Goal: Communication & Community: Answer question/provide support

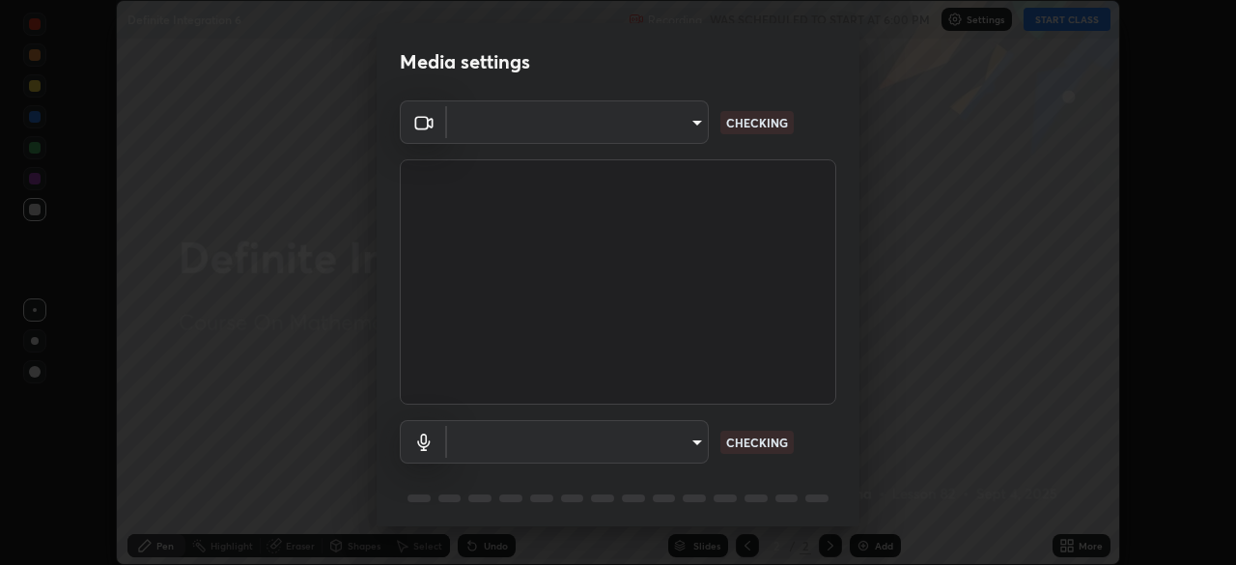
scroll to position [565, 1236]
click at [733, 325] on video at bounding box center [618, 281] width 437 height 245
click at [737, 308] on video at bounding box center [618, 281] width 437 height 245
type input "03c1d9060f172c5261930868a8885b82ba90ed4bb89c7d2d1ebbbfabb6a16c2d"
type input "communications"
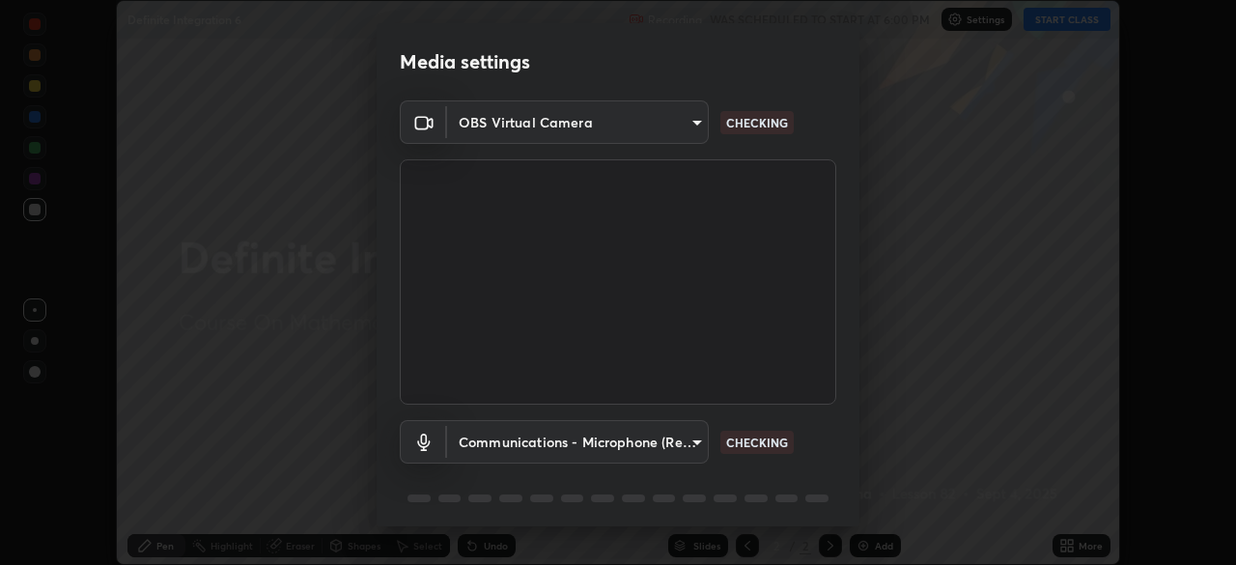
click at [691, 442] on body "Erase all Definite Integration 6 Recording WAS SCHEDULED TO START AT 6:00 PM Se…" at bounding box center [618, 282] width 1236 height 565
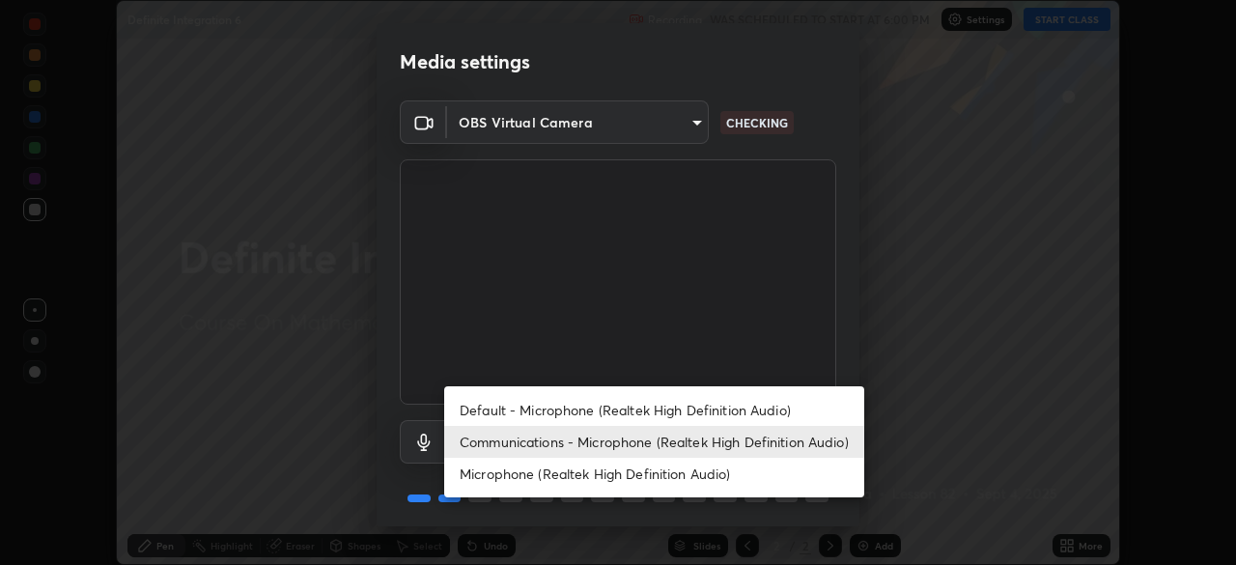
click at [715, 439] on li "Communications - Microphone (Realtek High Definition Audio)" at bounding box center [654, 442] width 420 height 32
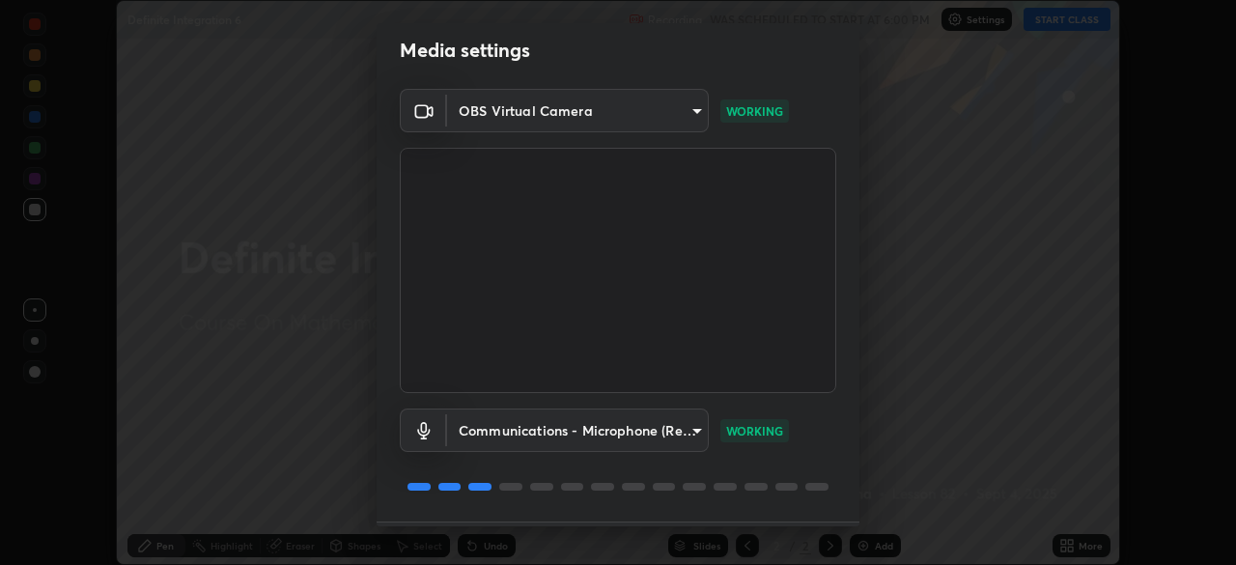
scroll to position [69, 0]
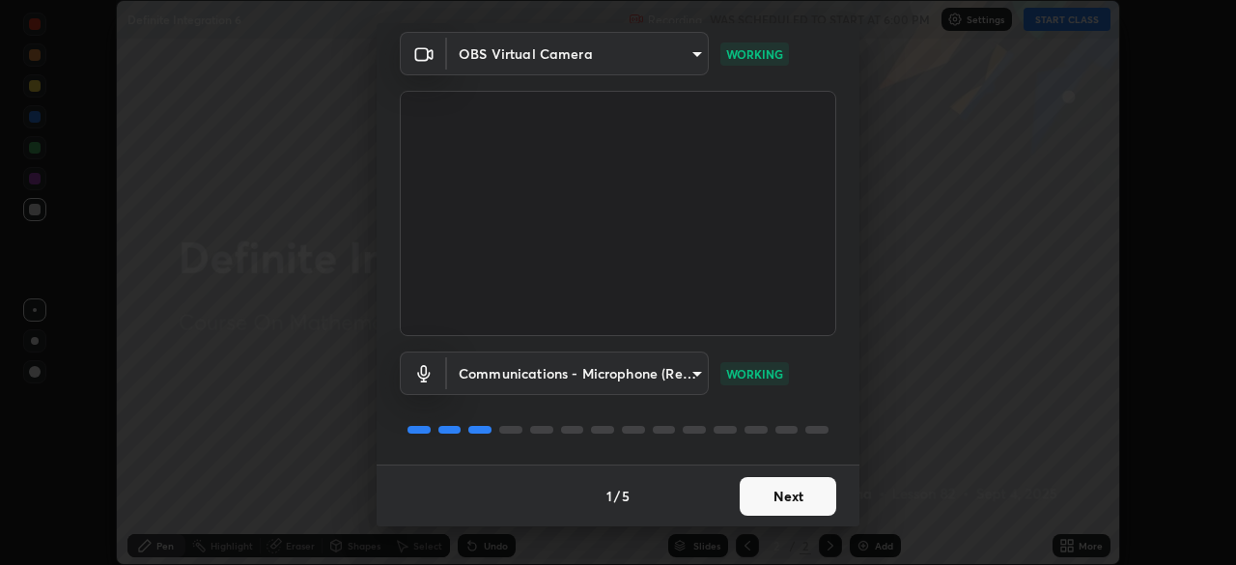
click at [792, 491] on button "Next" at bounding box center [788, 496] width 97 height 39
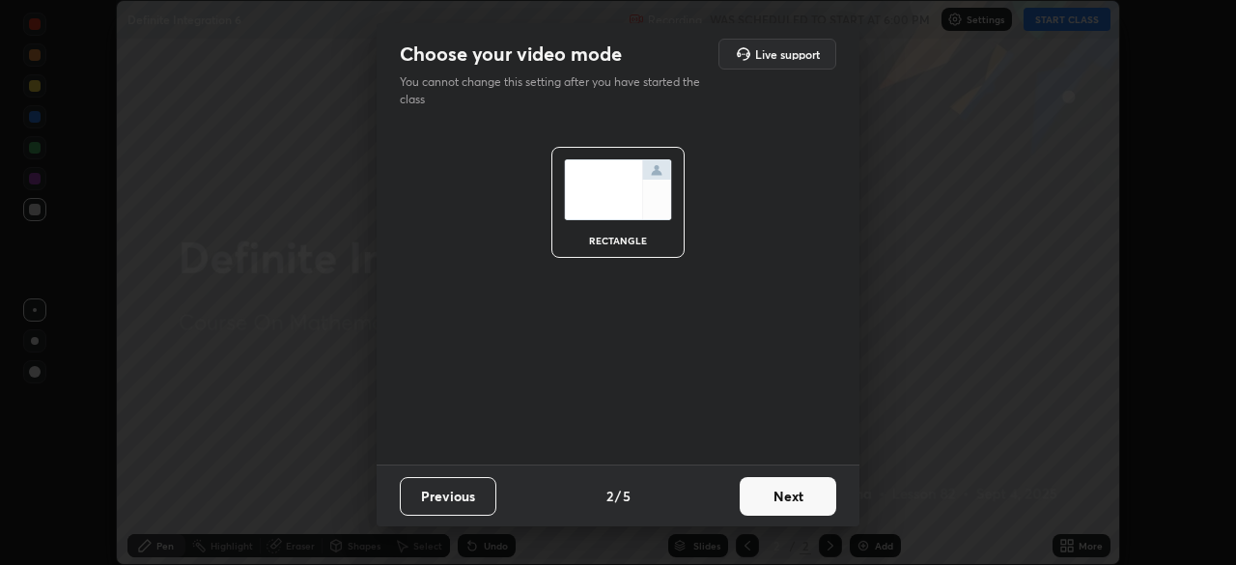
click at [794, 498] on button "Next" at bounding box center [788, 496] width 97 height 39
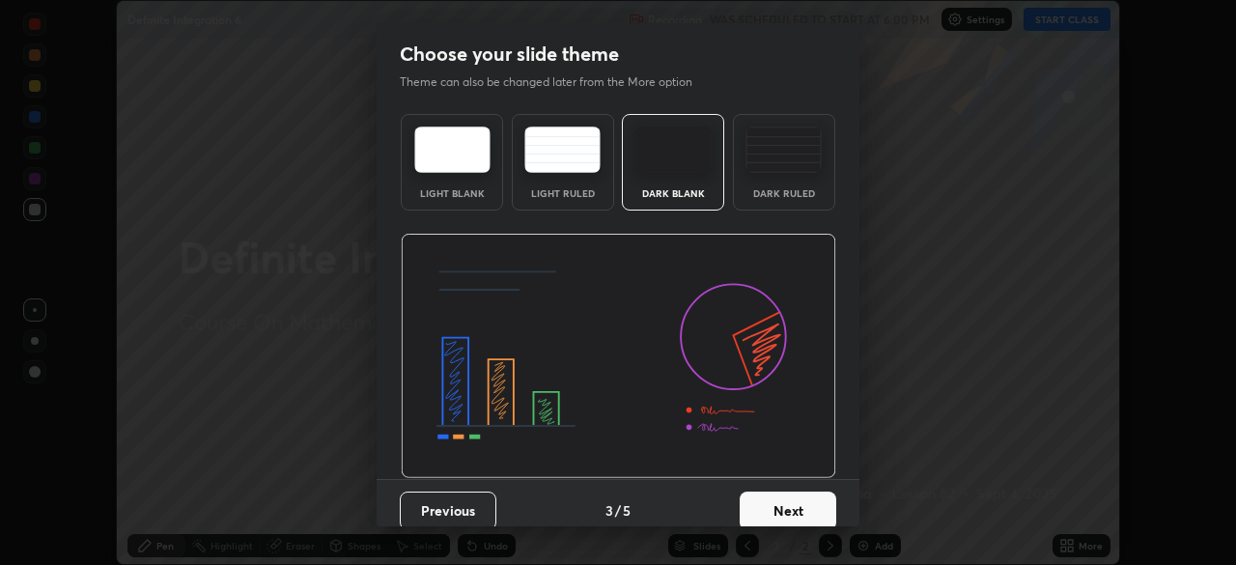
click at [794, 505] on button "Next" at bounding box center [788, 511] width 97 height 39
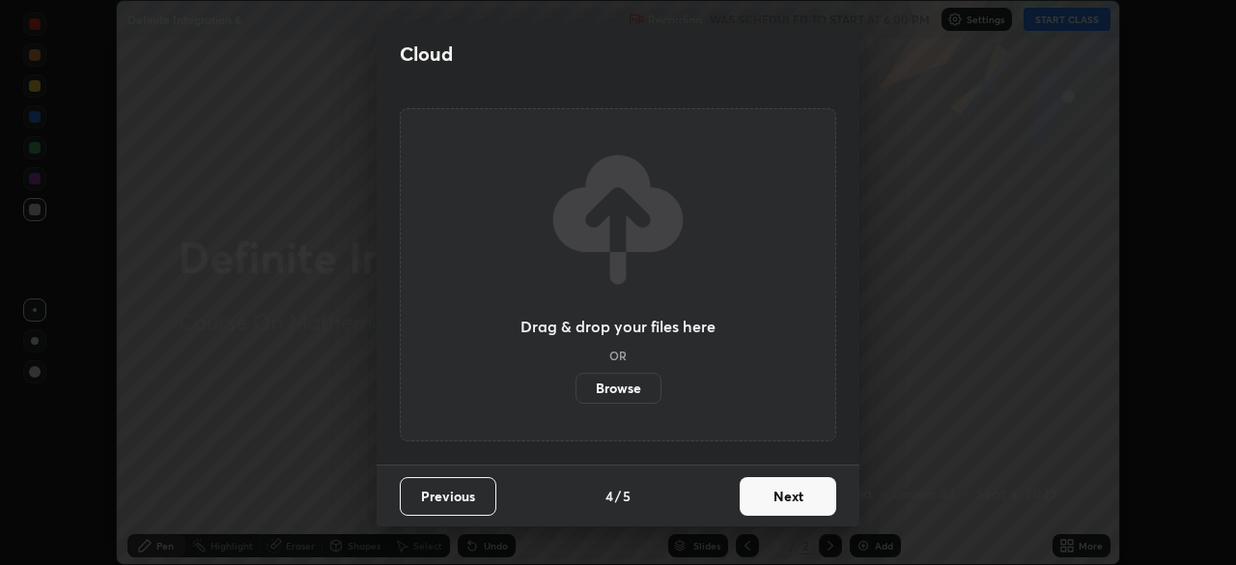
click at [795, 503] on button "Next" at bounding box center [788, 496] width 97 height 39
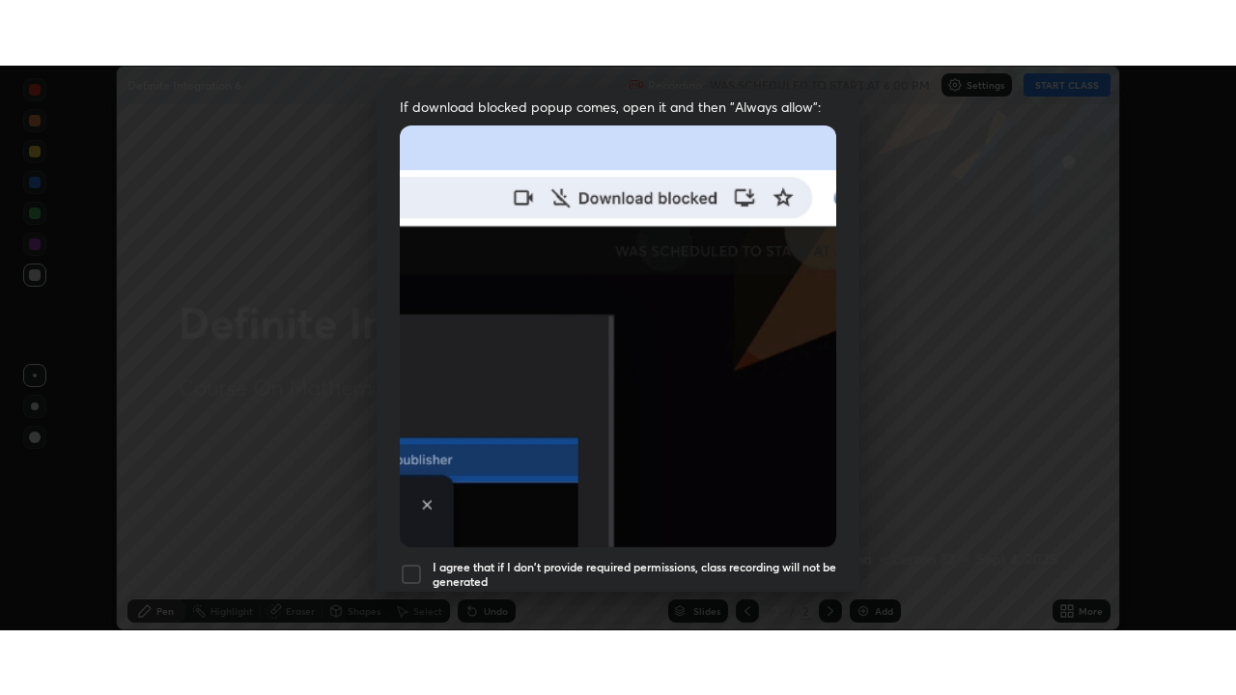
scroll to position [463, 0]
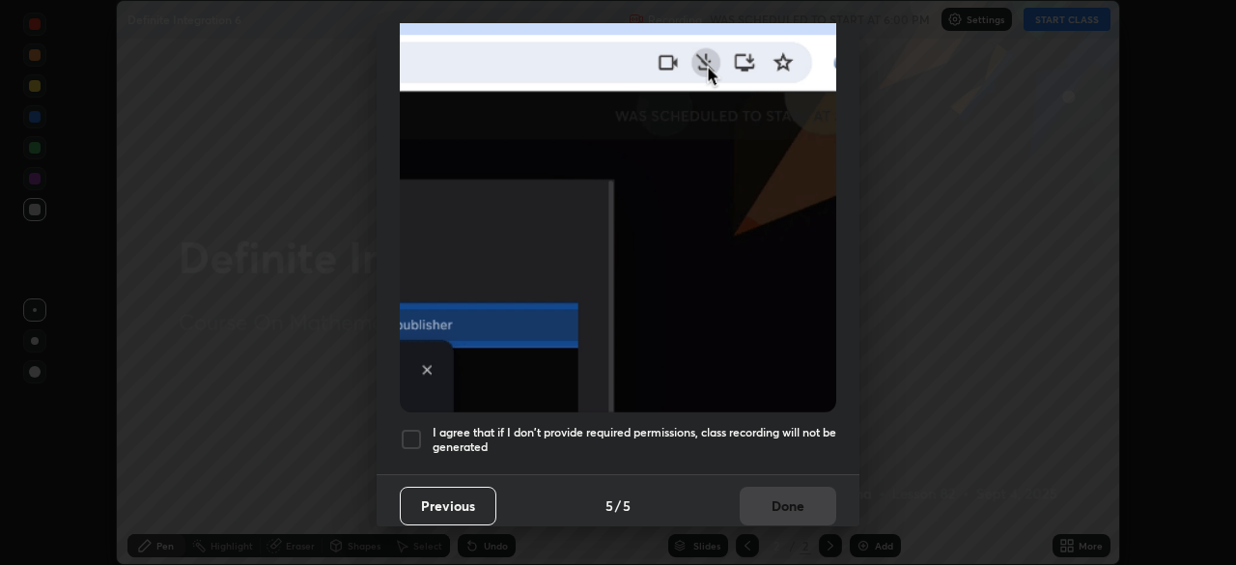
click at [411, 435] on div at bounding box center [411, 439] width 23 height 23
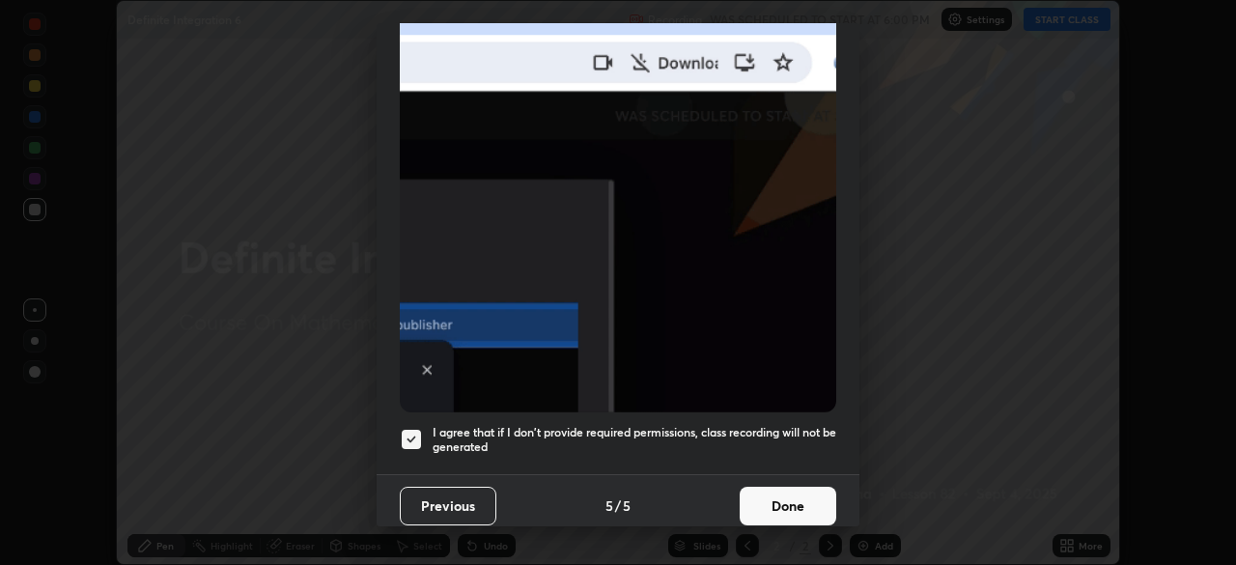
click at [788, 493] on button "Done" at bounding box center [788, 506] width 97 height 39
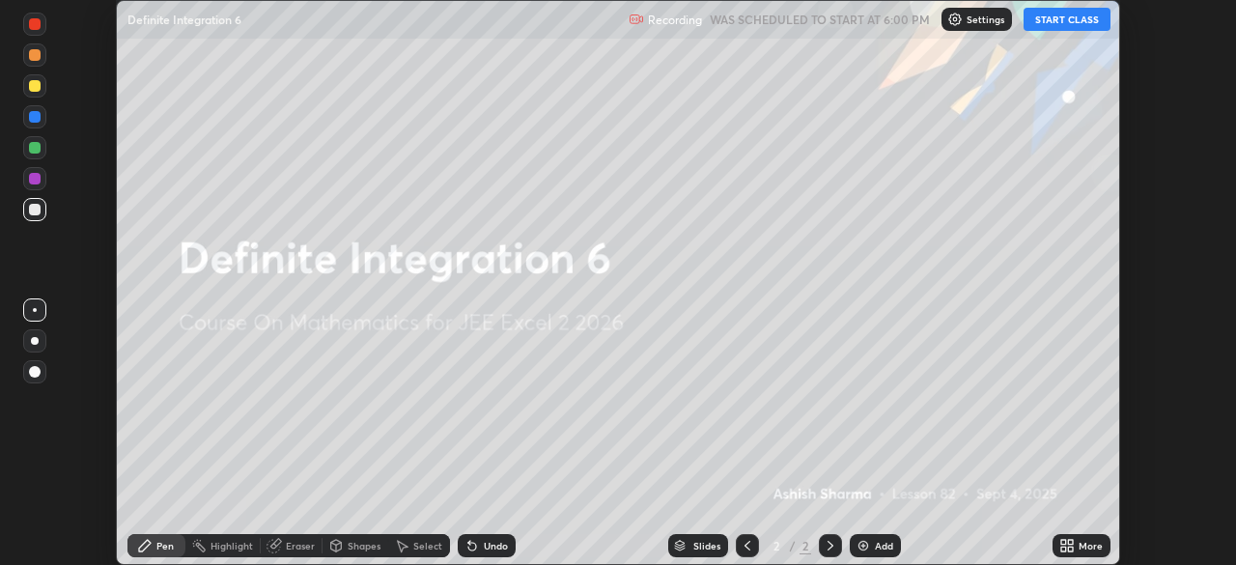
click at [1071, 18] on button "START CLASS" at bounding box center [1067, 19] width 87 height 23
click at [1078, 541] on div "More" at bounding box center [1082, 545] width 58 height 23
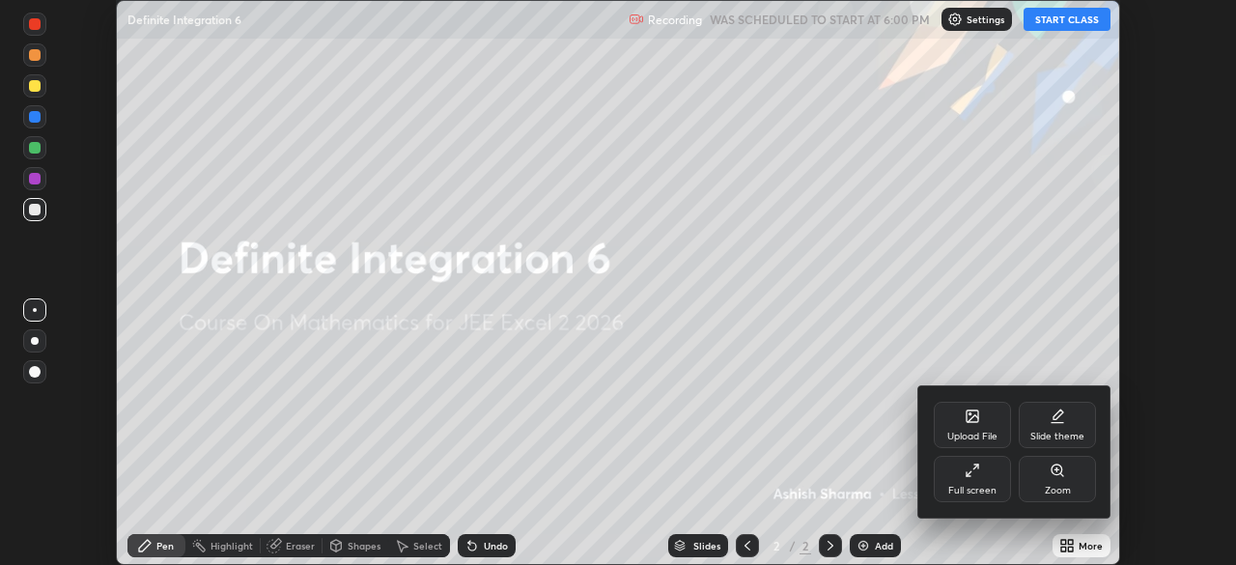
click at [977, 480] on div "Full screen" at bounding box center [972, 479] width 77 height 46
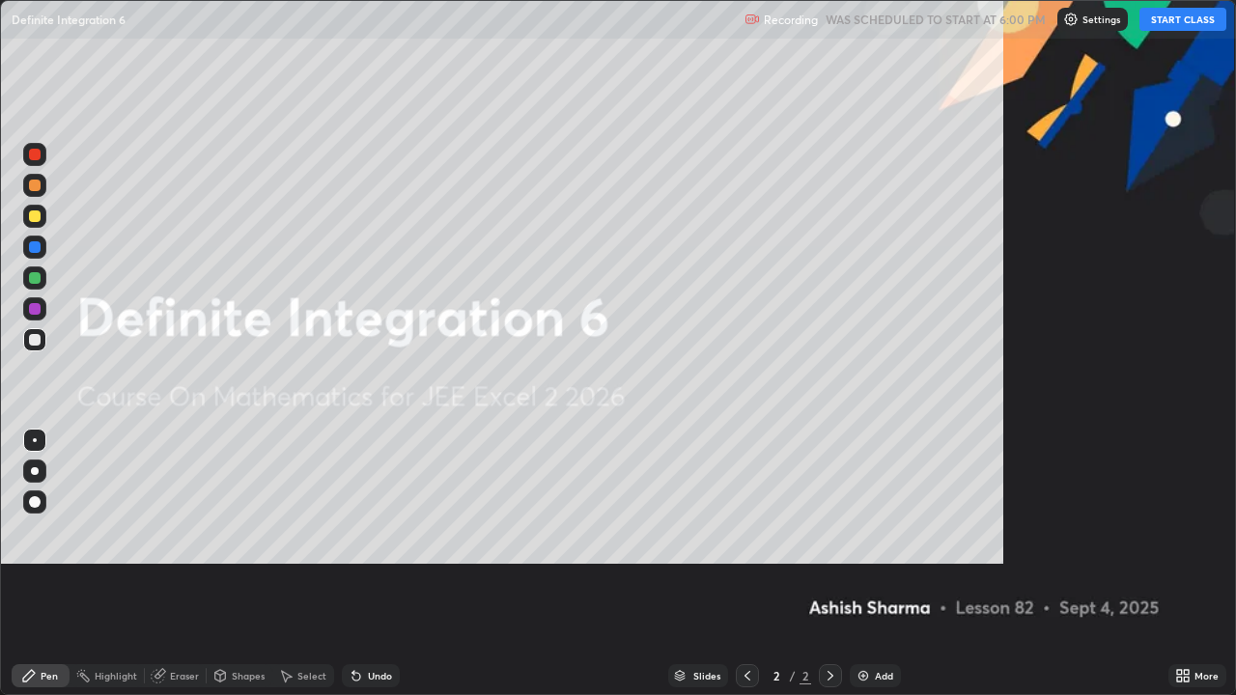
scroll to position [695, 1236]
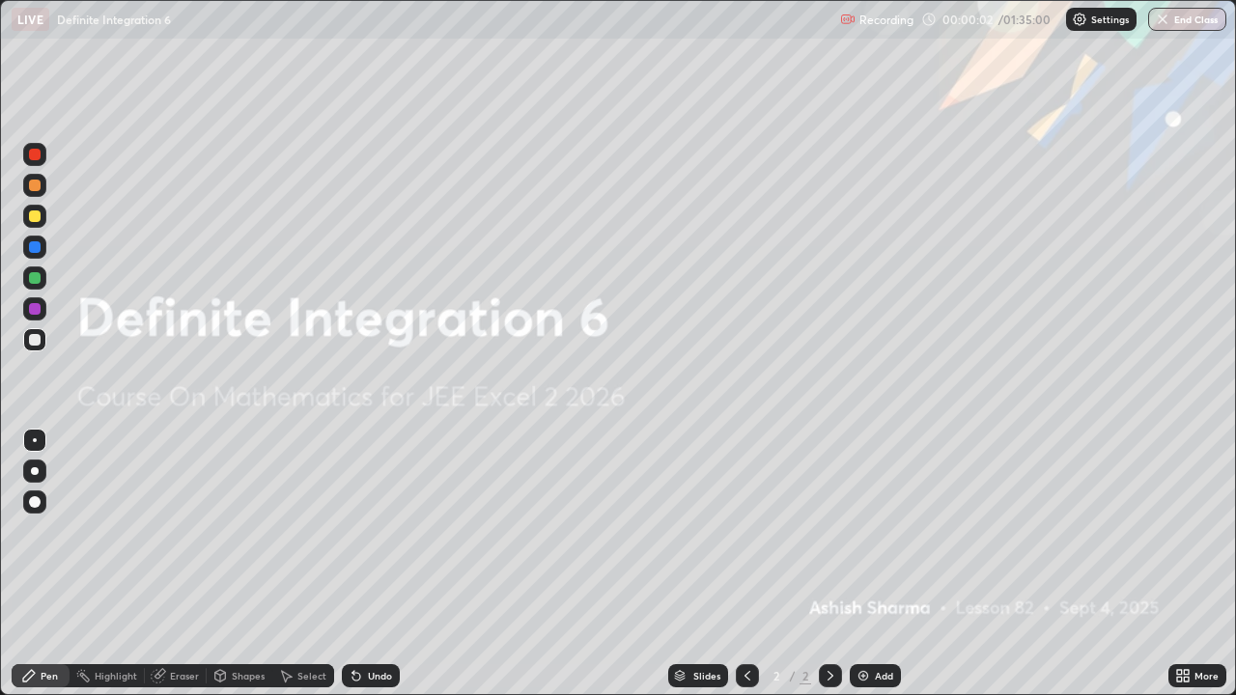
click at [879, 564] on div "Add" at bounding box center [884, 676] width 18 height 10
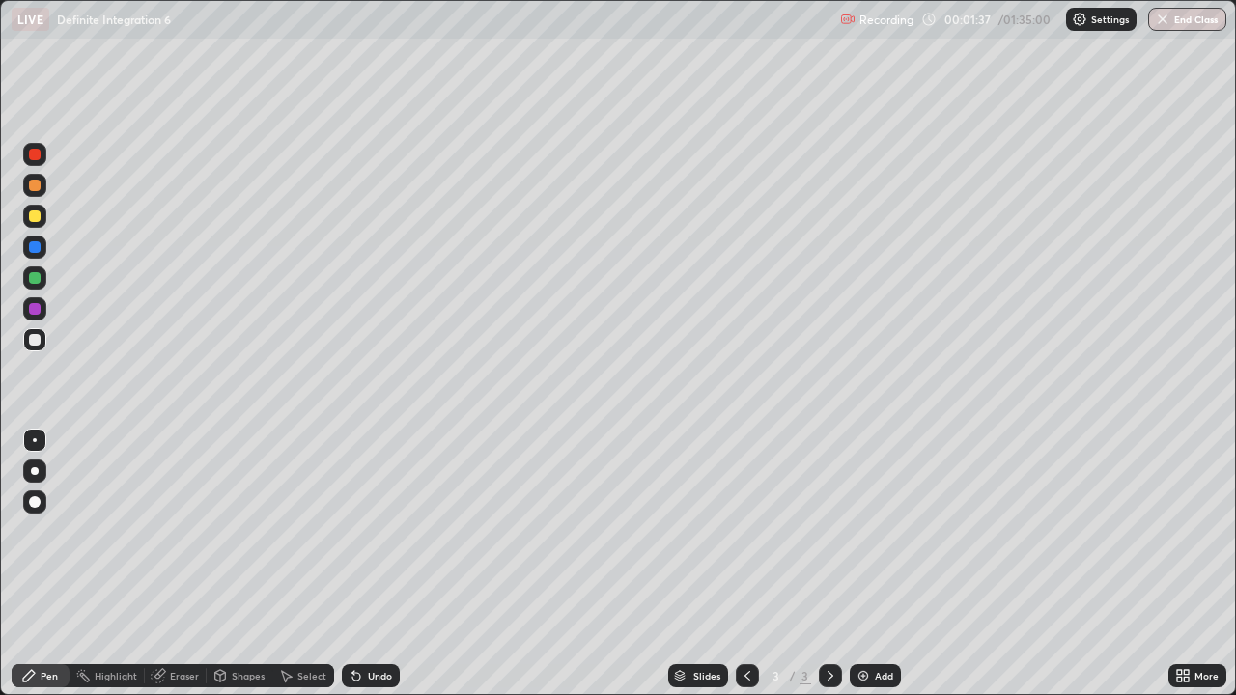
click at [32, 277] on div at bounding box center [35, 278] width 12 height 12
click at [35, 338] on div at bounding box center [35, 340] width 12 height 12
click at [30, 279] on div at bounding box center [35, 278] width 12 height 12
click at [33, 340] on div at bounding box center [35, 340] width 12 height 12
click at [34, 278] on div at bounding box center [35, 278] width 12 height 12
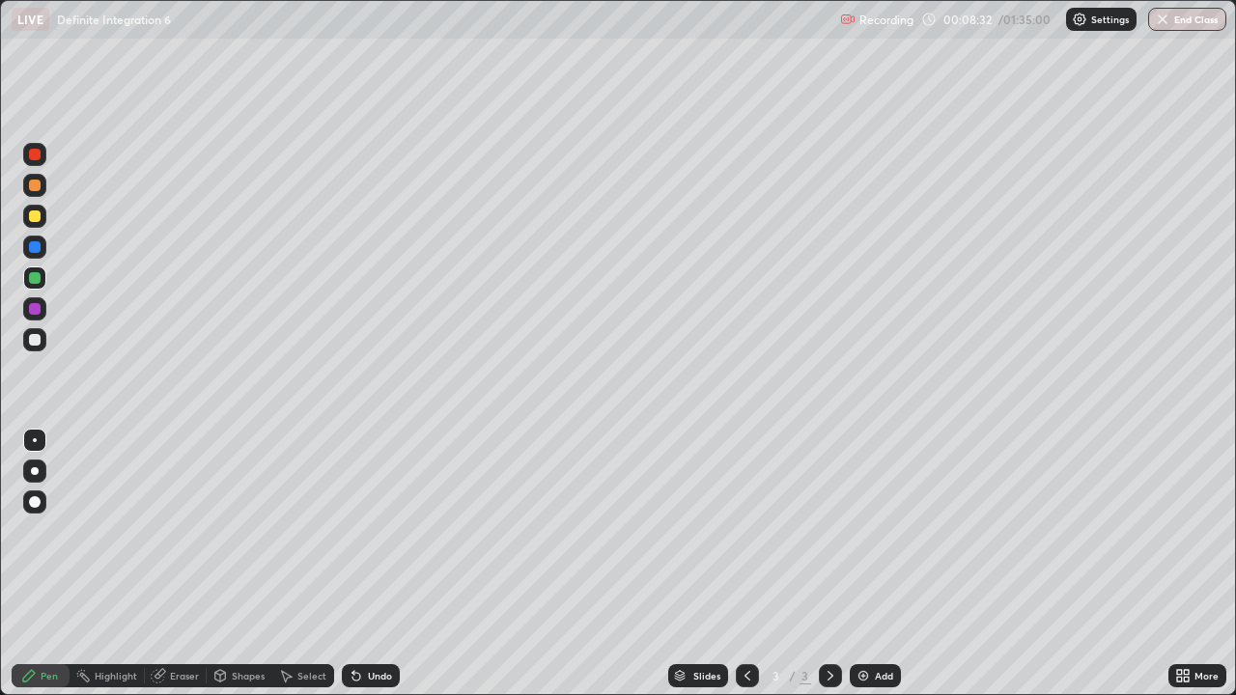
click at [34, 338] on div at bounding box center [35, 340] width 12 height 12
click at [883, 564] on div "Add" at bounding box center [884, 676] width 18 height 10
click at [370, 564] on div "Undo" at bounding box center [380, 676] width 24 height 10
click at [376, 564] on div "Undo" at bounding box center [380, 676] width 24 height 10
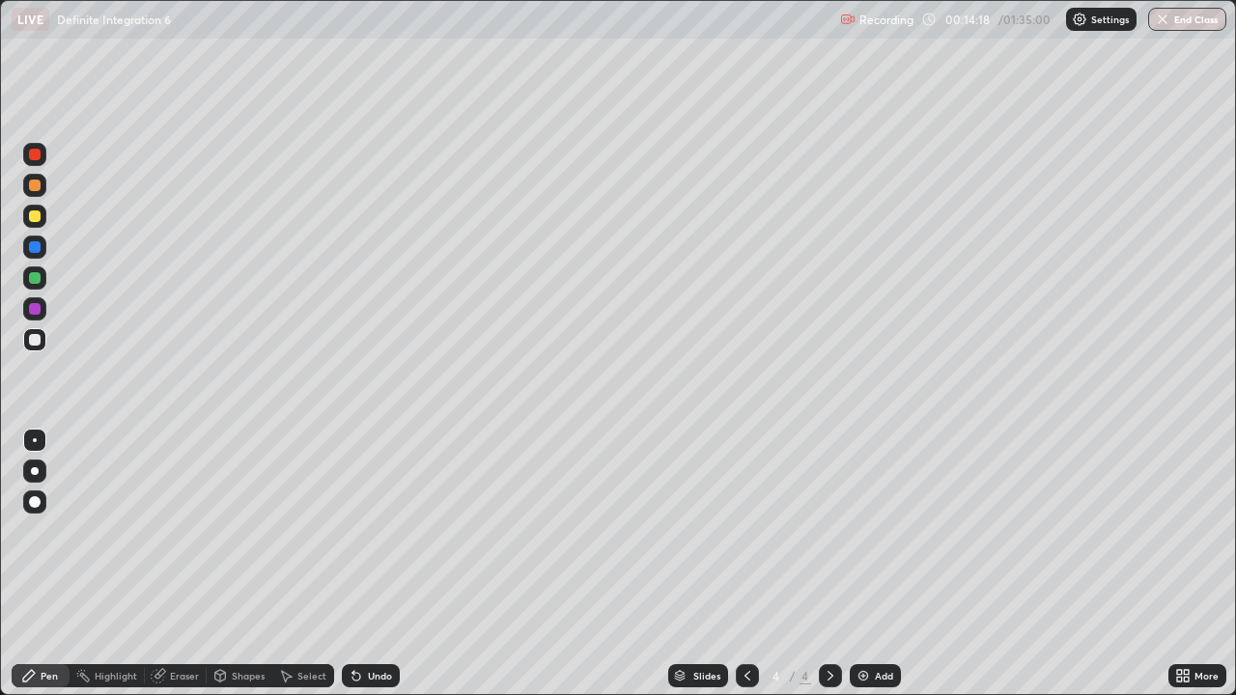
click at [373, 564] on div "Undo" at bounding box center [380, 676] width 24 height 10
click at [35, 279] on div at bounding box center [35, 278] width 12 height 12
click at [38, 336] on div at bounding box center [35, 340] width 12 height 12
click at [374, 564] on div "Undo" at bounding box center [380, 676] width 24 height 10
click at [373, 564] on div "Undo" at bounding box center [380, 676] width 24 height 10
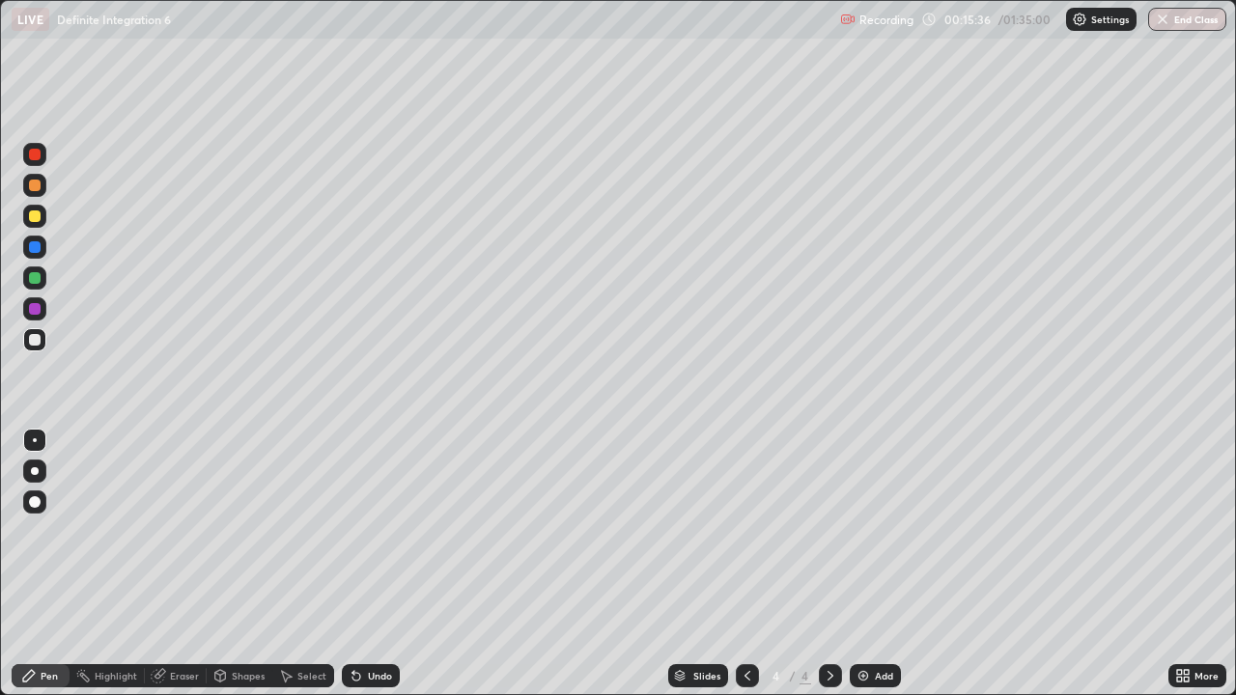
click at [375, 564] on div "Undo" at bounding box center [371, 675] width 58 height 23
click at [379, 564] on div "Undo" at bounding box center [371, 675] width 58 height 23
click at [30, 272] on div at bounding box center [34, 278] width 23 height 23
click at [31, 341] on div at bounding box center [35, 340] width 12 height 12
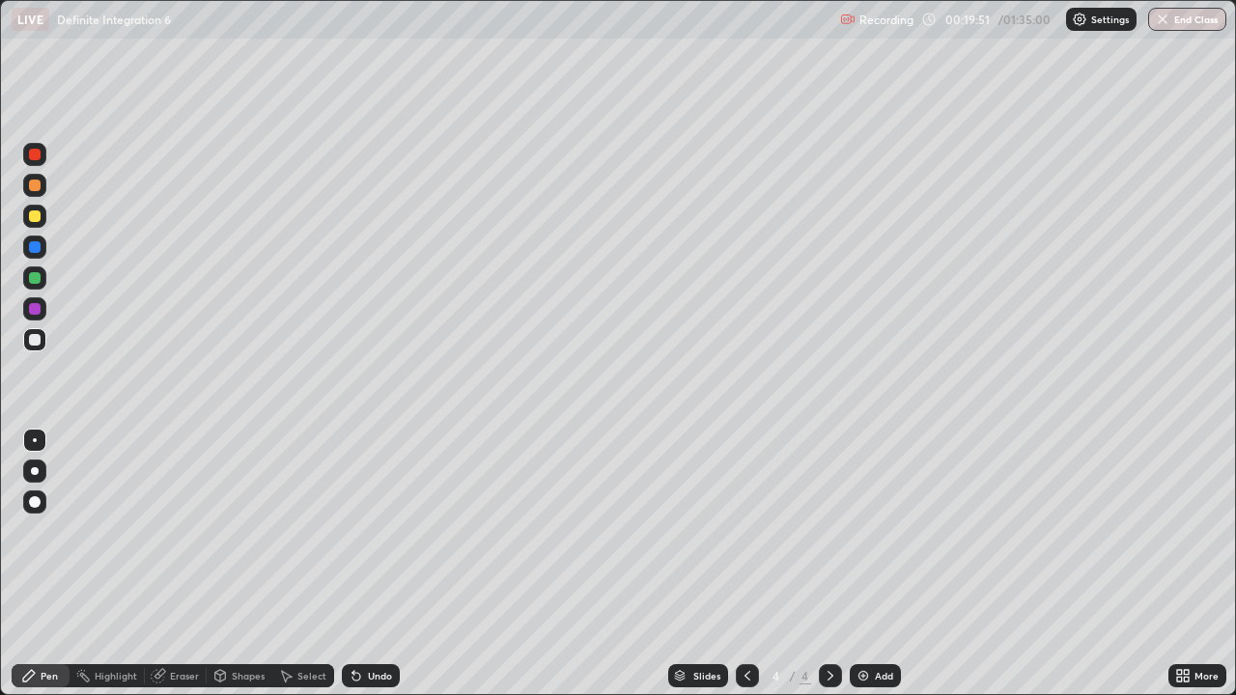
click at [381, 564] on div "Undo" at bounding box center [380, 676] width 24 height 10
click at [379, 564] on div "Undo" at bounding box center [380, 676] width 24 height 10
click at [374, 564] on div "Undo" at bounding box center [380, 676] width 24 height 10
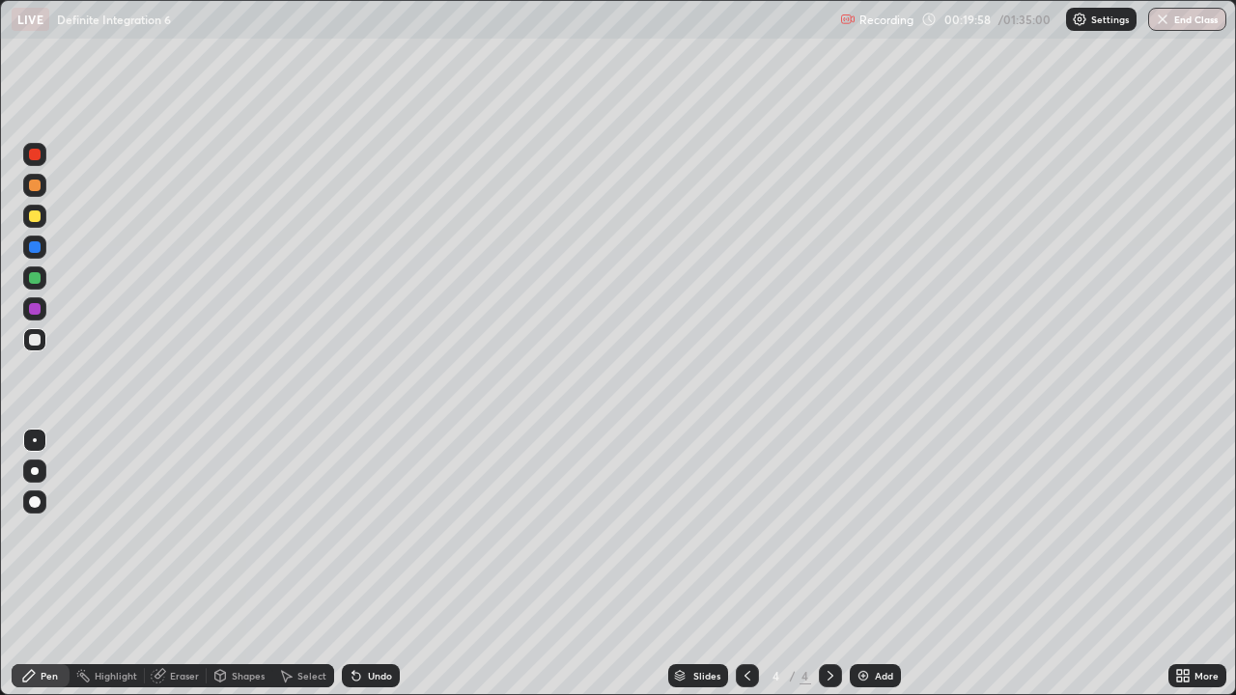
click at [372, 564] on div "Undo" at bounding box center [380, 676] width 24 height 10
click at [376, 564] on div "Undo" at bounding box center [380, 676] width 24 height 10
click at [379, 564] on div "Undo" at bounding box center [380, 676] width 24 height 10
click at [881, 564] on div "Add" at bounding box center [884, 676] width 18 height 10
click at [740, 564] on icon at bounding box center [747, 675] width 15 height 15
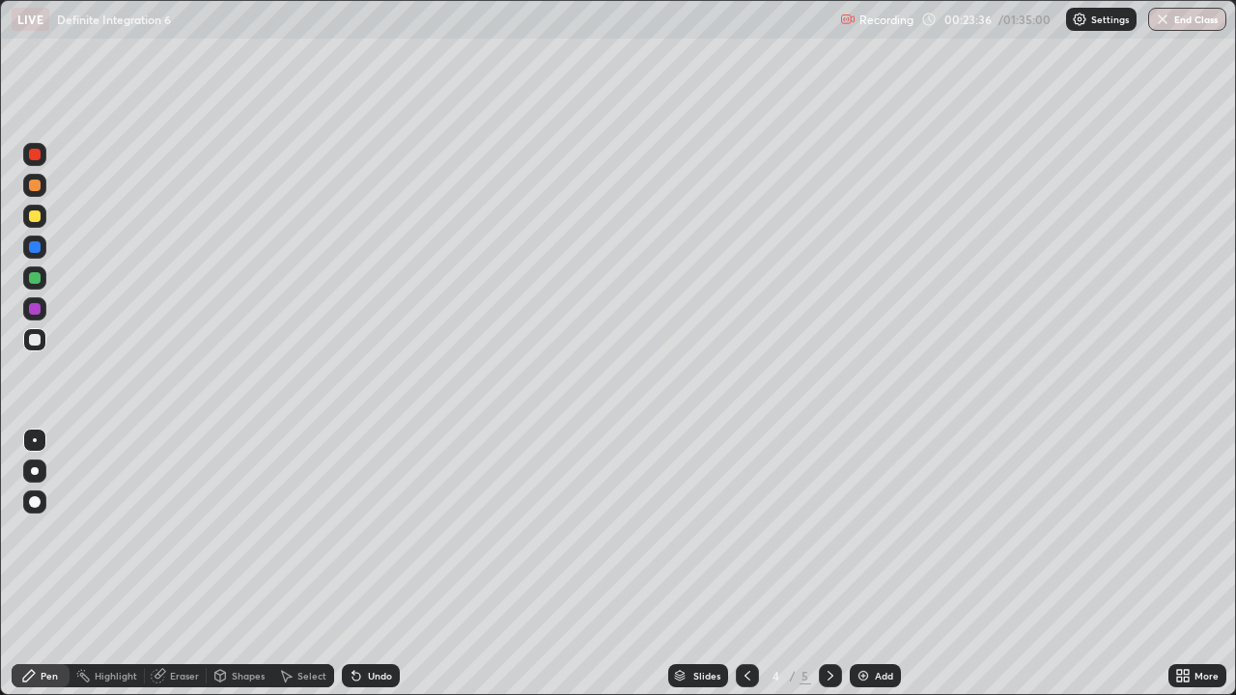
click at [833, 564] on icon at bounding box center [830, 675] width 15 height 15
click at [744, 564] on icon at bounding box center [747, 675] width 15 height 15
click at [877, 564] on div "Add" at bounding box center [884, 676] width 18 height 10
click at [747, 564] on icon at bounding box center [747, 675] width 15 height 15
click at [820, 564] on div at bounding box center [830, 675] width 23 height 23
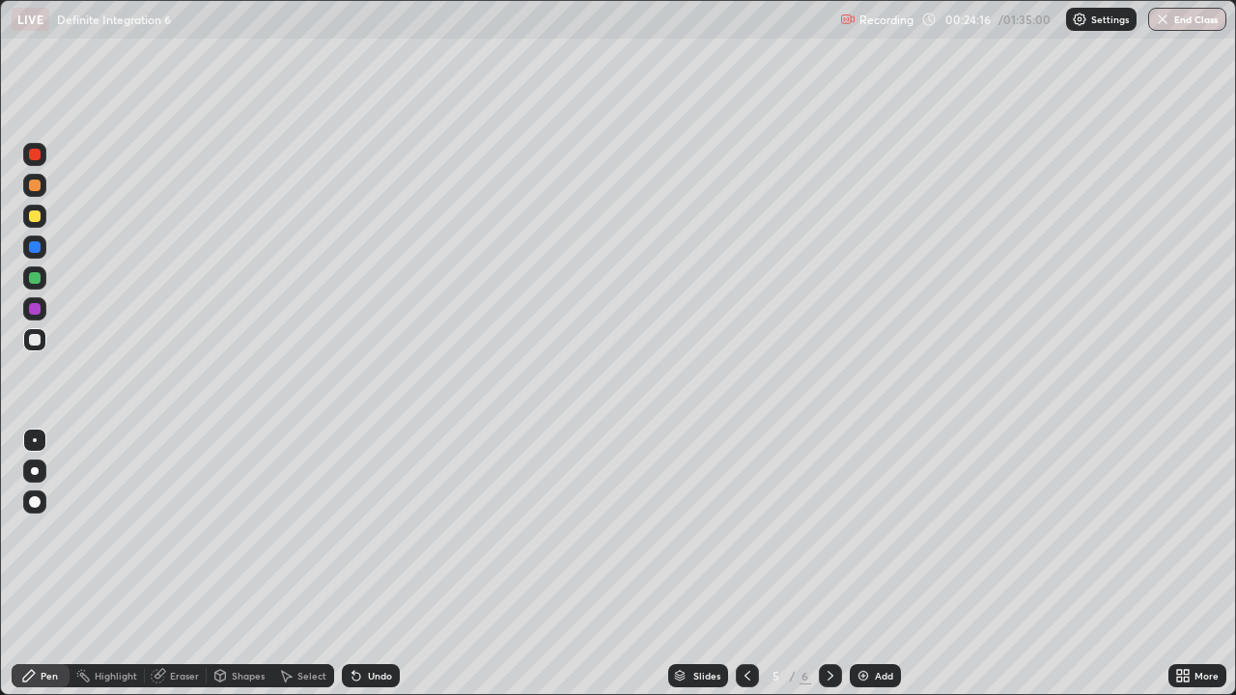
click at [825, 564] on icon at bounding box center [830, 675] width 15 height 15
click at [745, 564] on icon at bounding box center [748, 676] width 6 height 10
click at [749, 564] on icon at bounding box center [747, 675] width 15 height 15
click at [307, 564] on div "Select" at bounding box center [311, 676] width 29 height 10
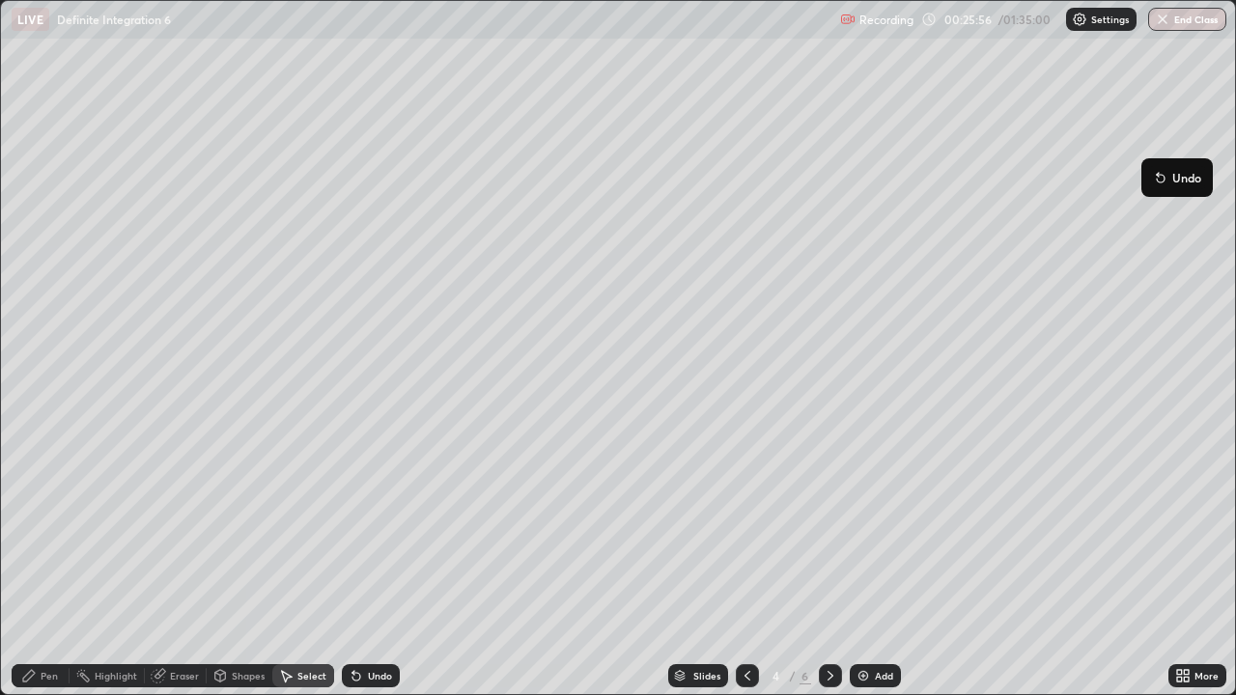
click at [1186, 178] on p "Undo" at bounding box center [1186, 177] width 29 height 15
click at [303, 564] on div "Select" at bounding box center [311, 676] width 29 height 10
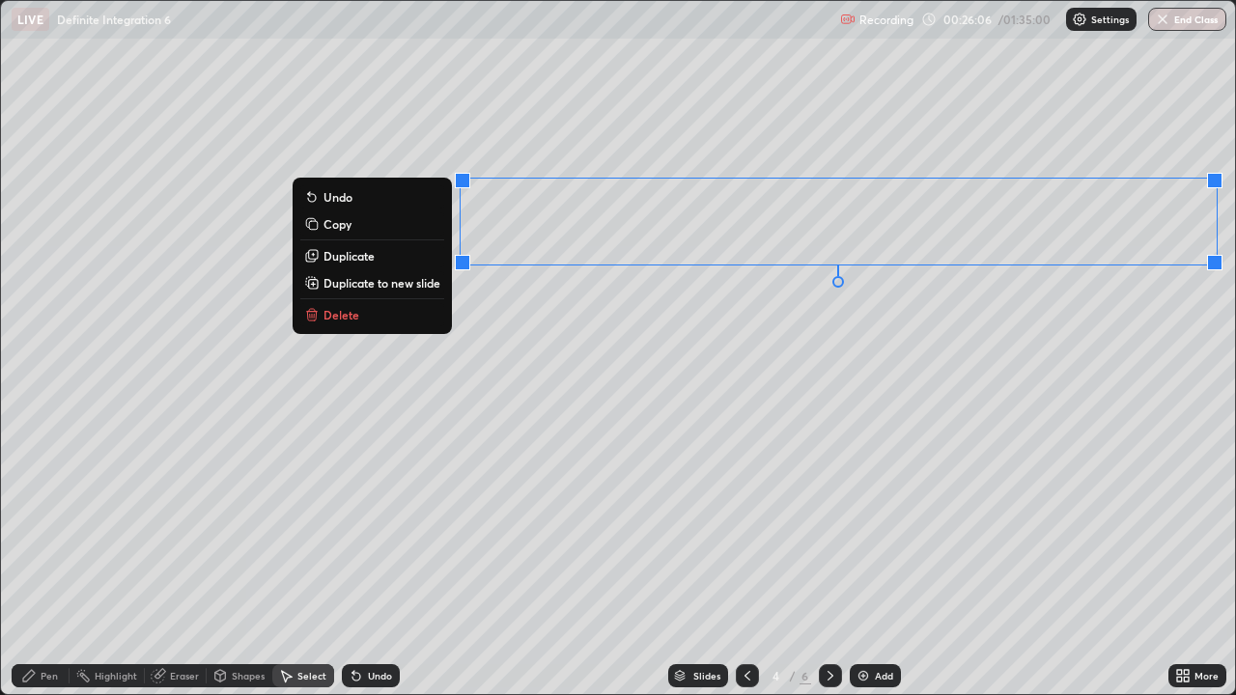
click at [333, 219] on p "Copy" at bounding box center [338, 223] width 28 height 15
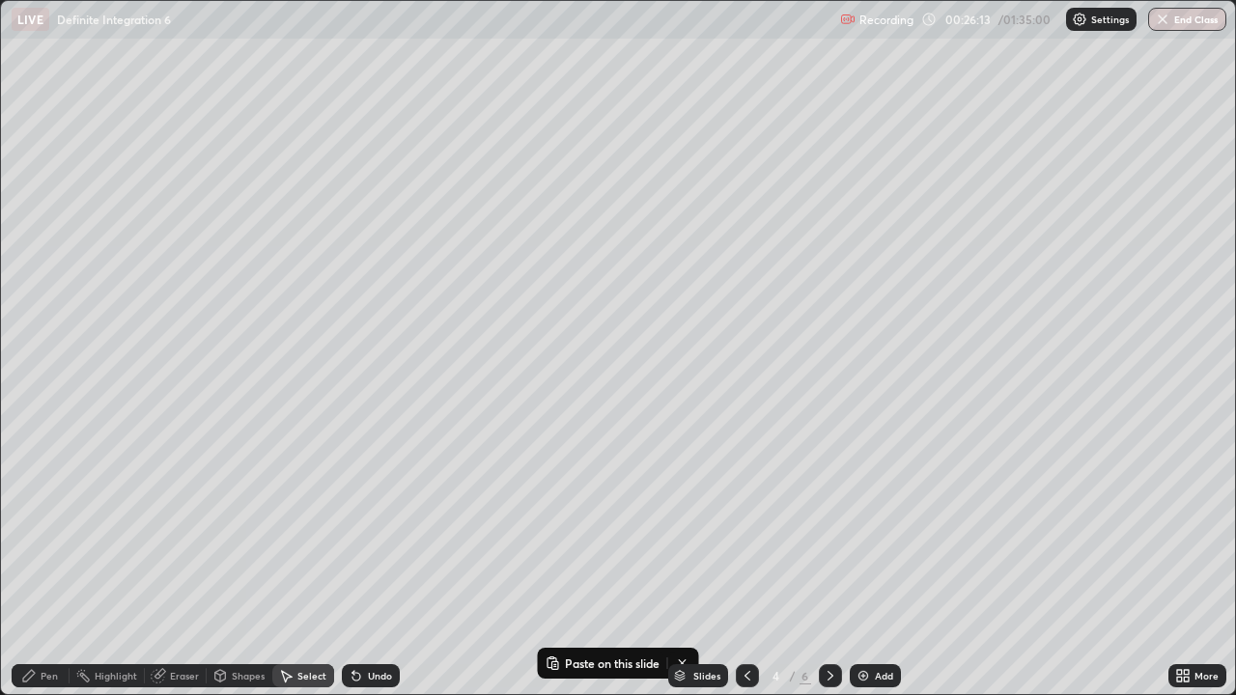
click at [828, 564] on icon at bounding box center [830, 675] width 15 height 15
click at [827, 564] on icon at bounding box center [830, 675] width 15 height 15
click at [830, 564] on icon at bounding box center [830, 675] width 15 height 15
click at [830, 564] on icon at bounding box center [831, 676] width 6 height 10
click at [829, 564] on icon at bounding box center [830, 675] width 15 height 15
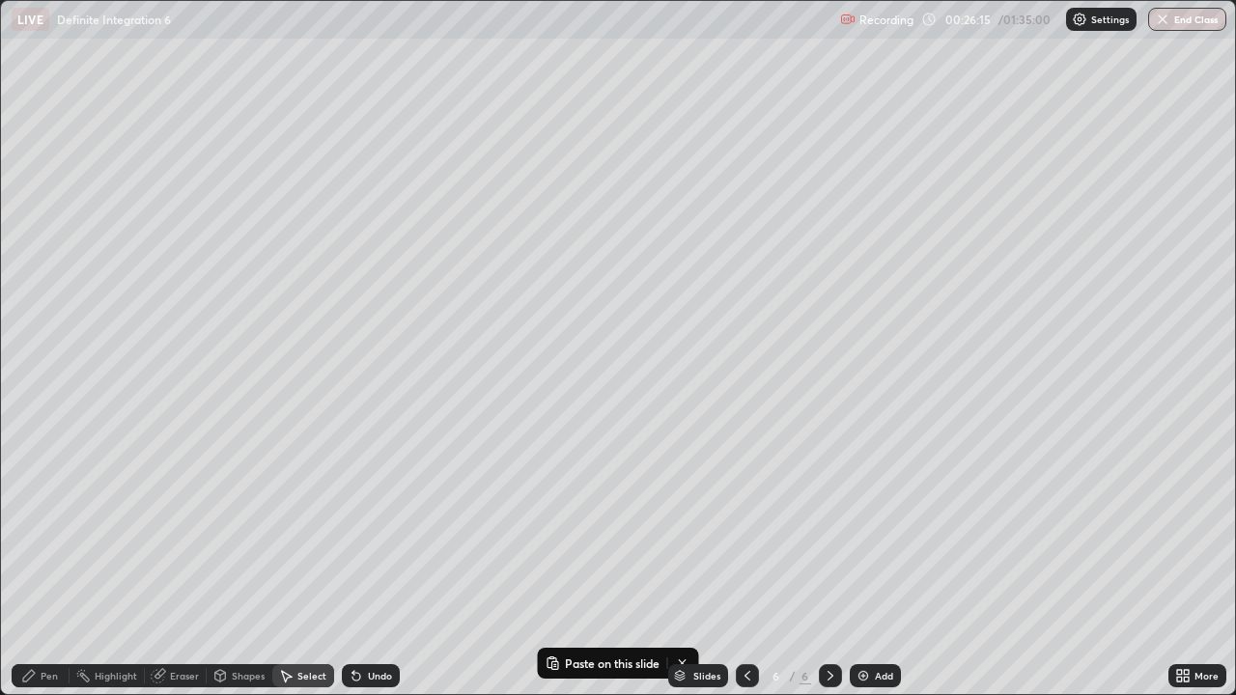
click at [878, 564] on div "Add" at bounding box center [884, 676] width 18 height 10
click at [58, 564] on div "Pen" at bounding box center [41, 675] width 58 height 23
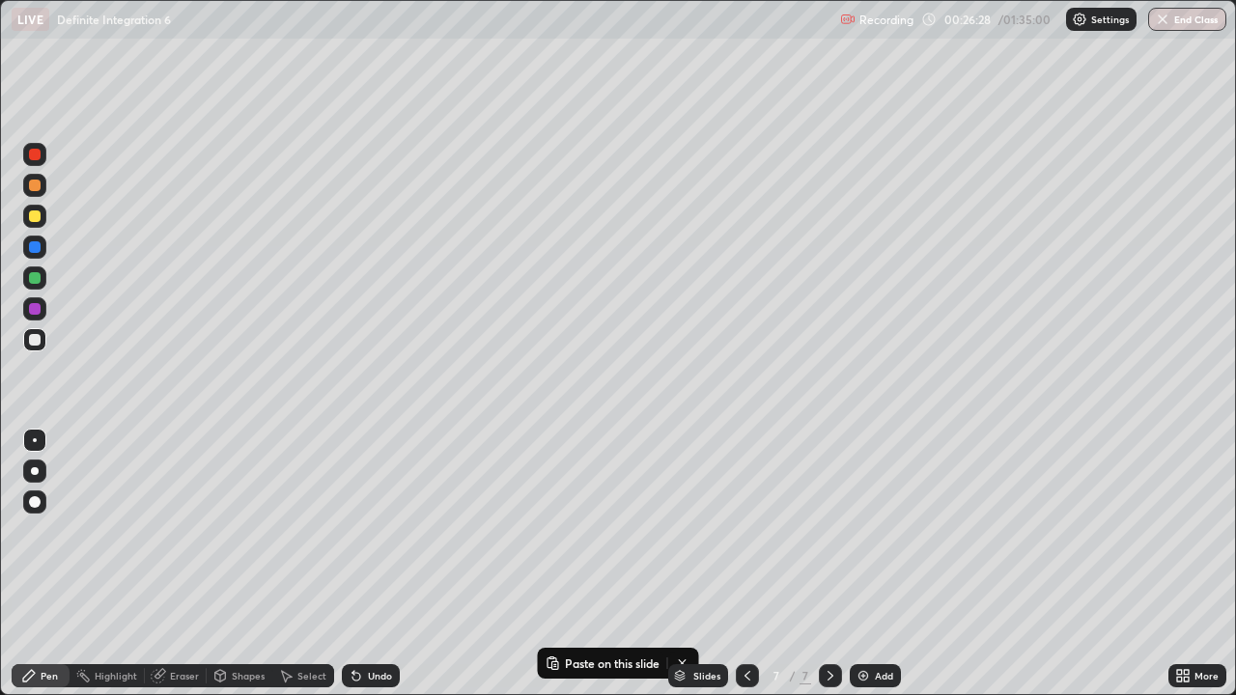
click at [740, 564] on icon at bounding box center [747, 675] width 15 height 15
click at [744, 564] on icon at bounding box center [747, 675] width 15 height 15
click at [748, 564] on icon at bounding box center [747, 675] width 15 height 15
click at [829, 564] on icon at bounding box center [831, 676] width 6 height 10
click at [831, 564] on div at bounding box center [830, 675] width 23 height 23
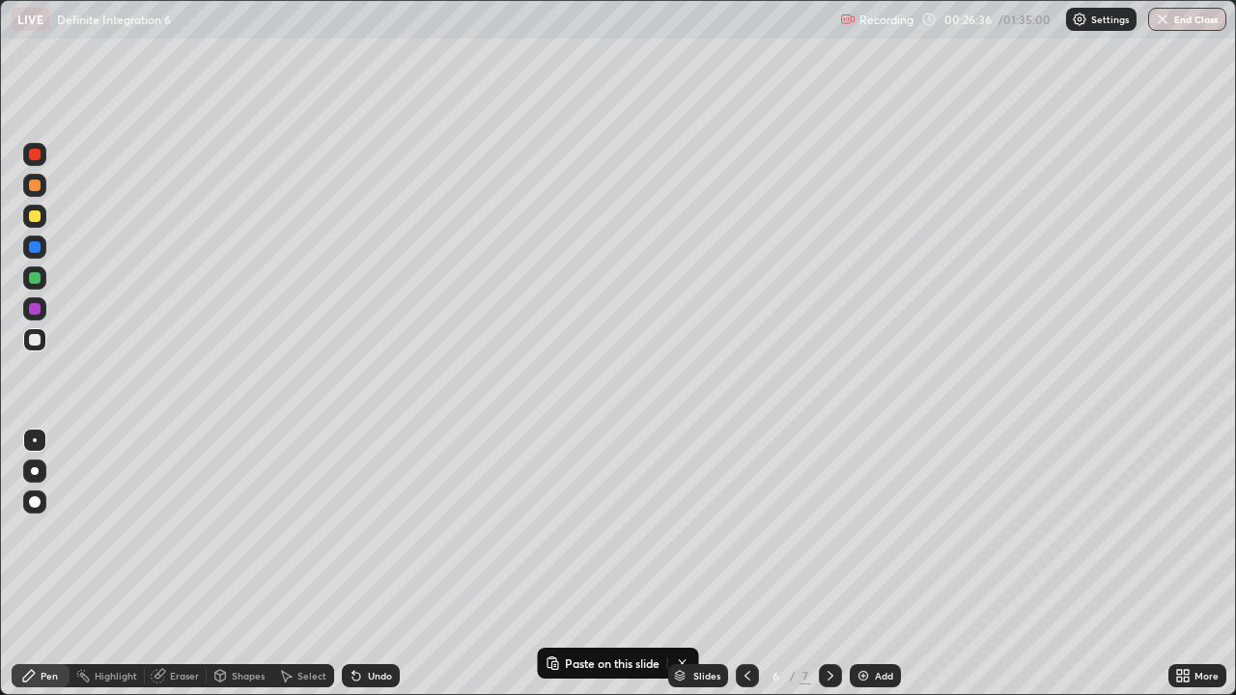
click at [831, 564] on icon at bounding box center [830, 675] width 15 height 15
click at [832, 564] on icon at bounding box center [830, 675] width 15 height 15
click at [606, 564] on div "Slides 7 / 7 Add" at bounding box center [784, 676] width 769 height 39
click at [607, 564] on div "Slides 7 / 7 Add" at bounding box center [784, 676] width 769 height 39
click at [615, 564] on div "Slides 7 / 7 Add" at bounding box center [784, 676] width 769 height 39
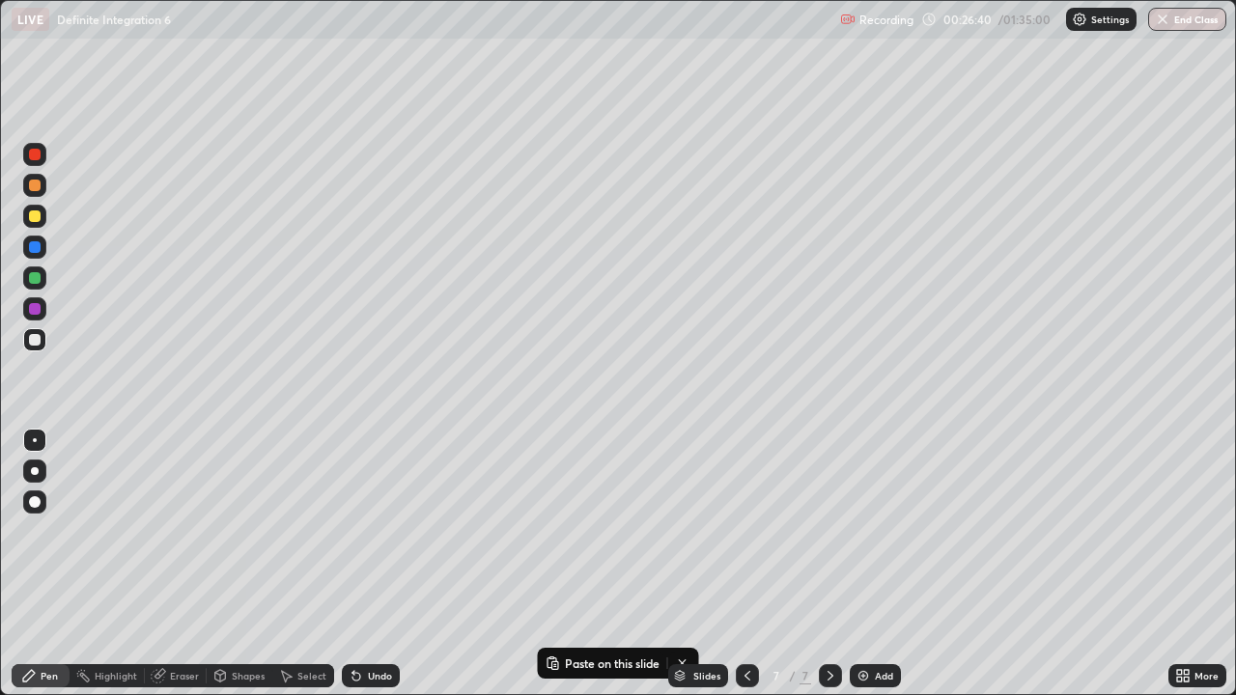
click at [617, 564] on div "Slides 7 / 7 Add" at bounding box center [784, 676] width 769 height 39
click at [616, 564] on div "Slides 7 / 7 Add" at bounding box center [784, 676] width 769 height 39
click at [613, 564] on div "Slides 7 / 7 Add" at bounding box center [784, 676] width 769 height 39
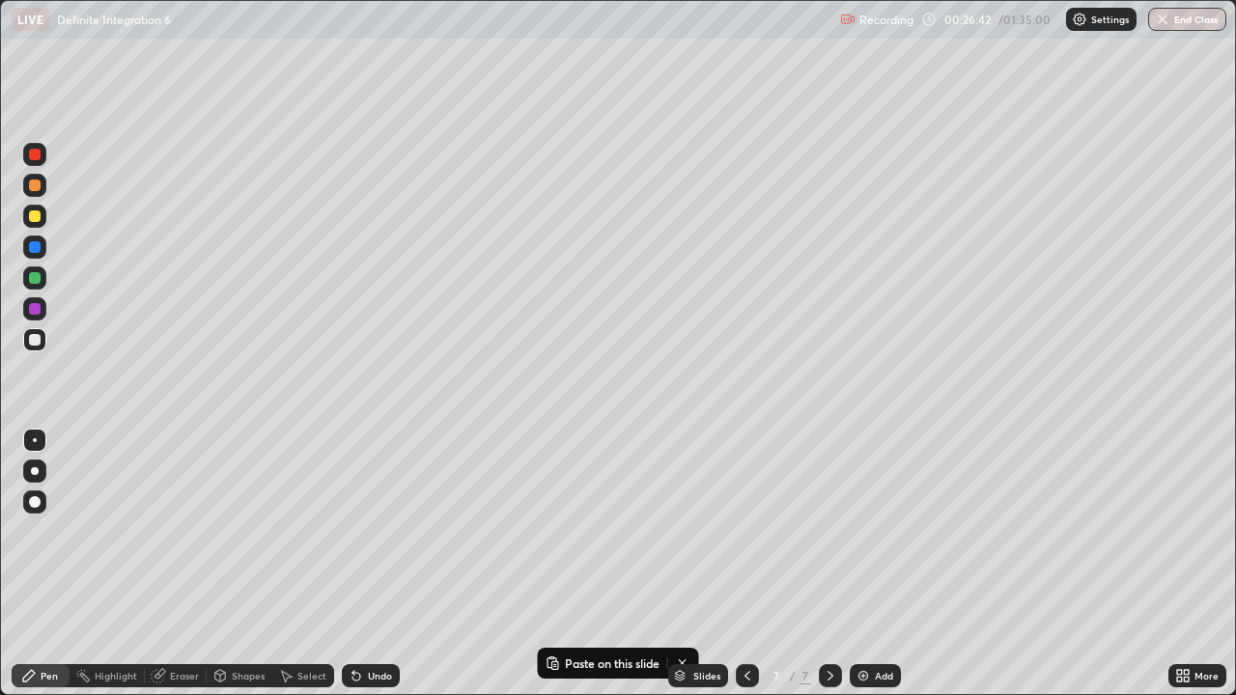
click at [617, 564] on div "Slides 7 / 7 Add" at bounding box center [784, 676] width 769 height 39
click at [623, 564] on div "Slides 7 / 7 Add" at bounding box center [784, 676] width 769 height 39
click at [556, 564] on div "Slides 7 / 7 Add" at bounding box center [784, 676] width 769 height 39
click at [549, 564] on div "Slides 7 / 7 Add" at bounding box center [784, 676] width 769 height 39
click at [684, 564] on div "Slides 7 / 7 Add" at bounding box center [784, 676] width 769 height 39
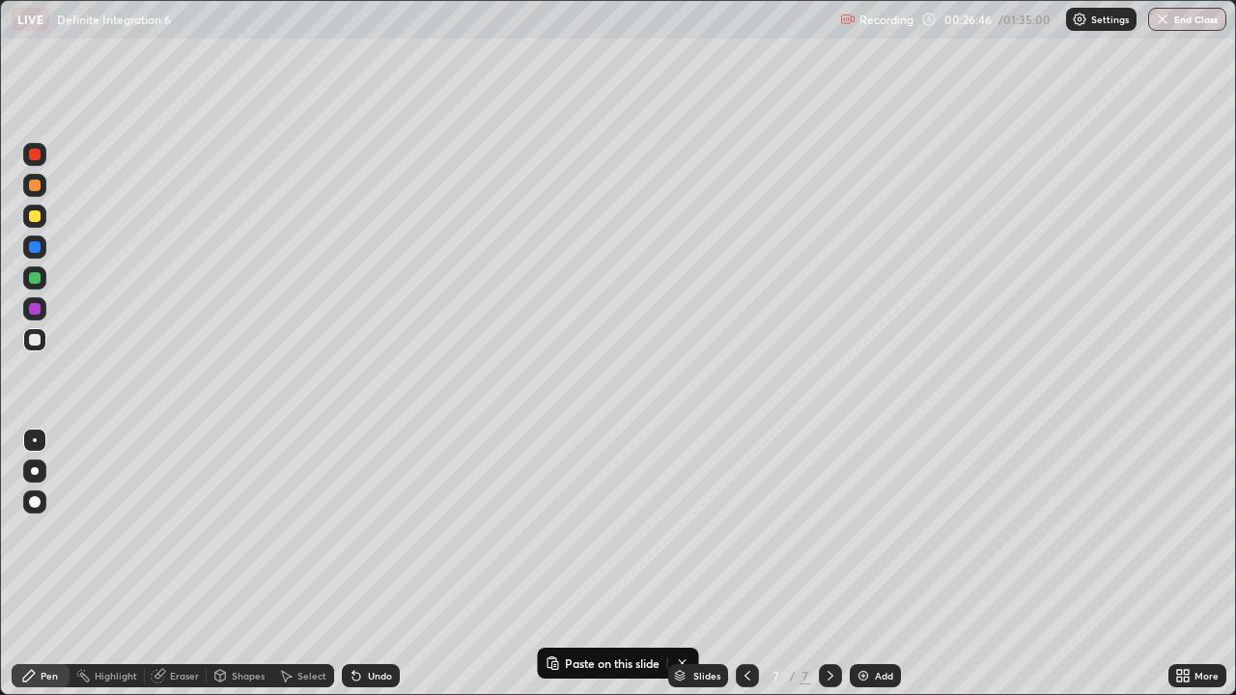
click at [684, 564] on div "Slides 7 / 7 Add" at bounding box center [784, 676] width 769 height 39
click at [57, 564] on div "Pen" at bounding box center [49, 676] width 17 height 10
click at [381, 564] on div "Undo" at bounding box center [371, 675] width 58 height 23
click at [374, 564] on div "Undo" at bounding box center [380, 676] width 24 height 10
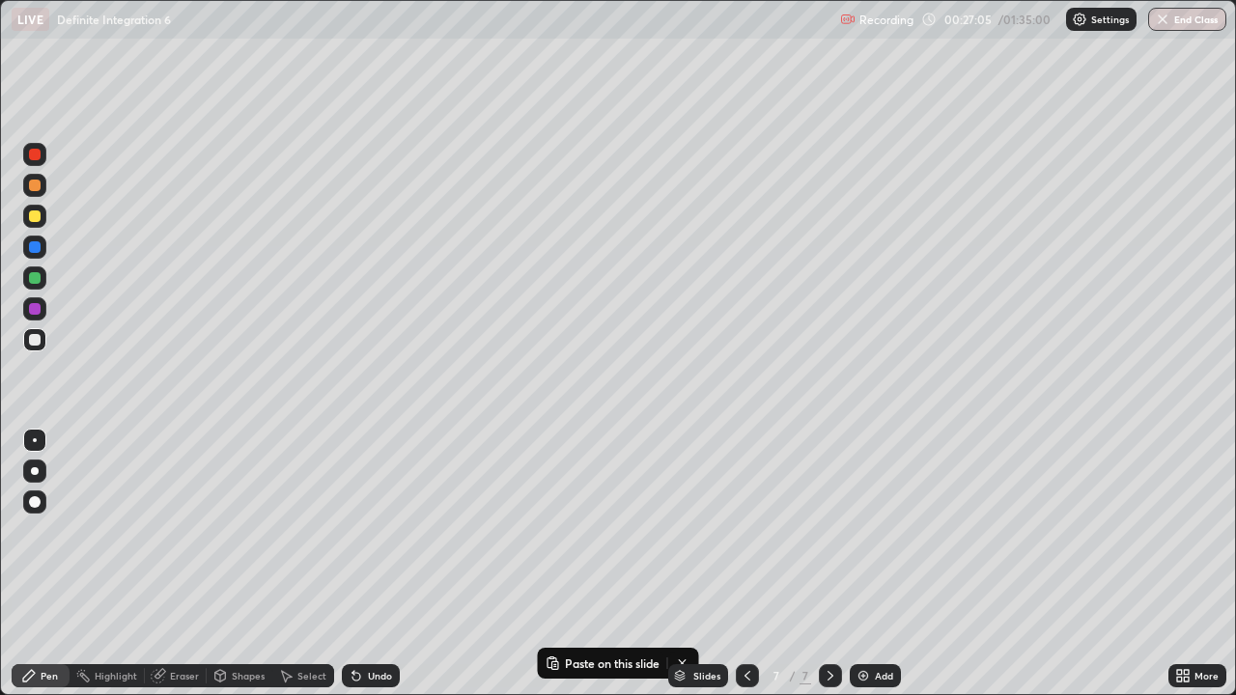
click at [362, 564] on div "Undo" at bounding box center [371, 675] width 58 height 23
click at [377, 564] on div "Undo" at bounding box center [371, 675] width 58 height 23
click at [377, 564] on div "Undo" at bounding box center [380, 676] width 24 height 10
click at [372, 564] on div "Undo" at bounding box center [367, 676] width 66 height 39
click at [36, 274] on div at bounding box center [35, 278] width 12 height 12
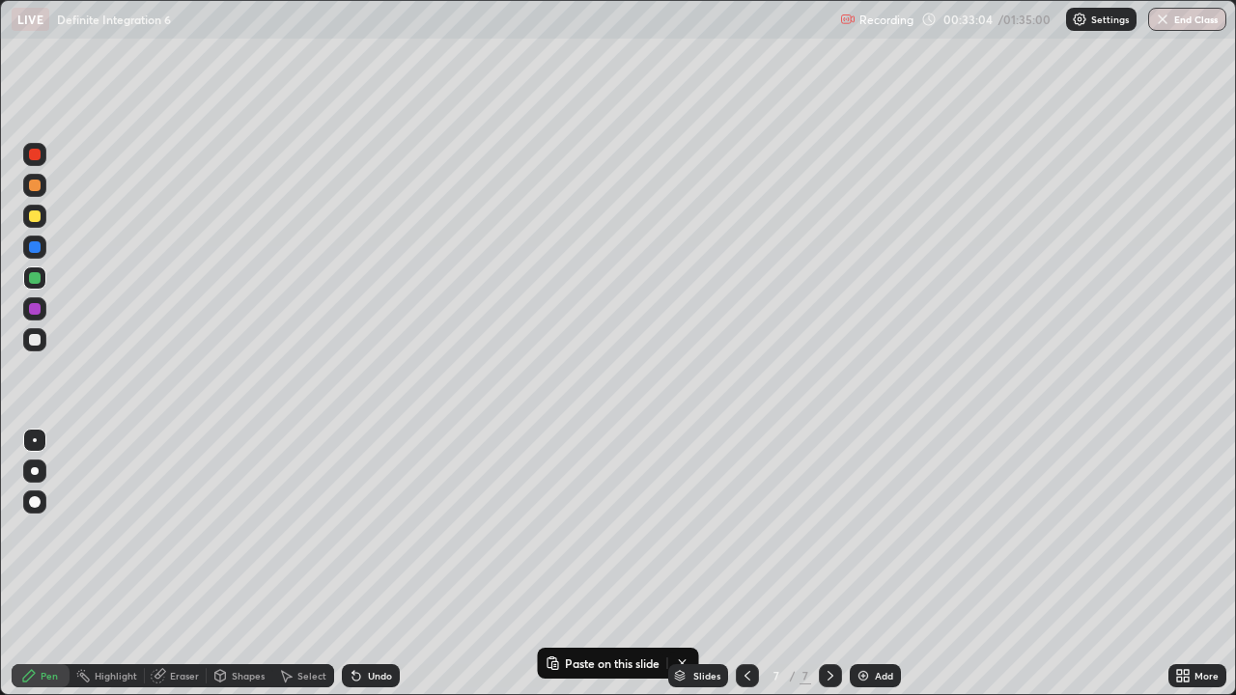
click at [370, 564] on div "Undo" at bounding box center [380, 676] width 24 height 10
click at [370, 564] on div "Undo" at bounding box center [371, 675] width 58 height 23
click at [367, 564] on div "Undo" at bounding box center [371, 675] width 58 height 23
click at [368, 564] on div "Undo" at bounding box center [380, 676] width 24 height 10
click at [184, 564] on div "Eraser" at bounding box center [184, 676] width 29 height 10
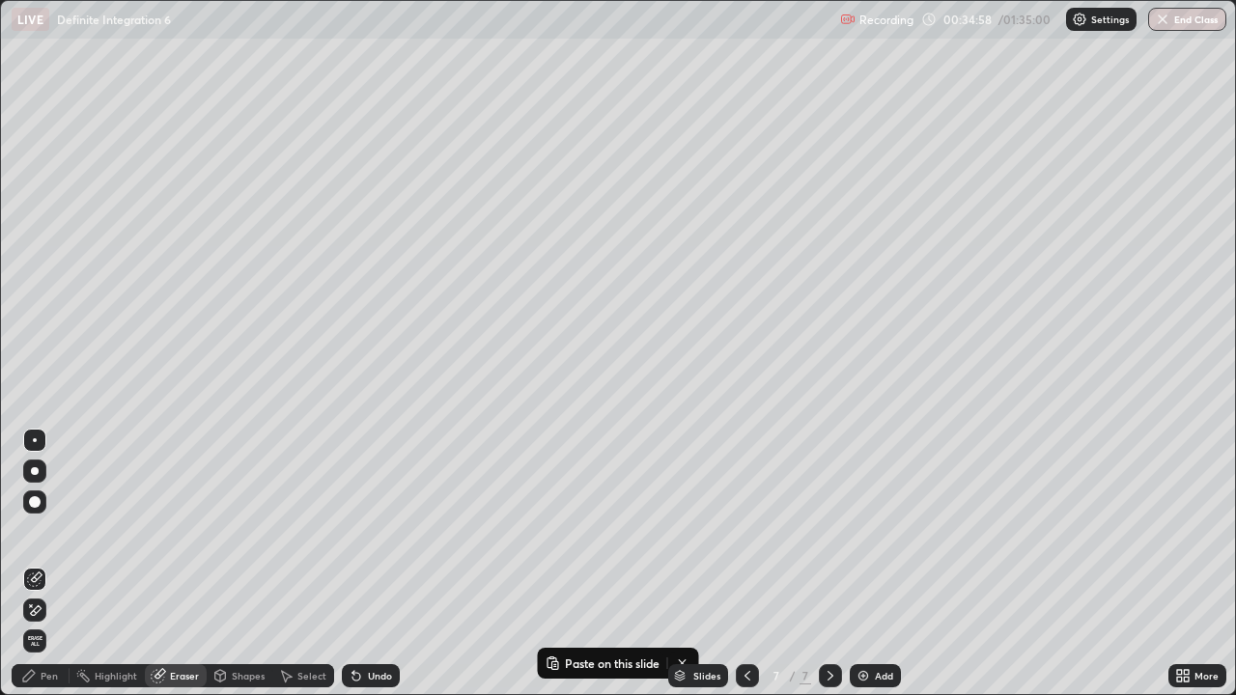
click at [54, 564] on div "Pen" at bounding box center [49, 676] width 17 height 10
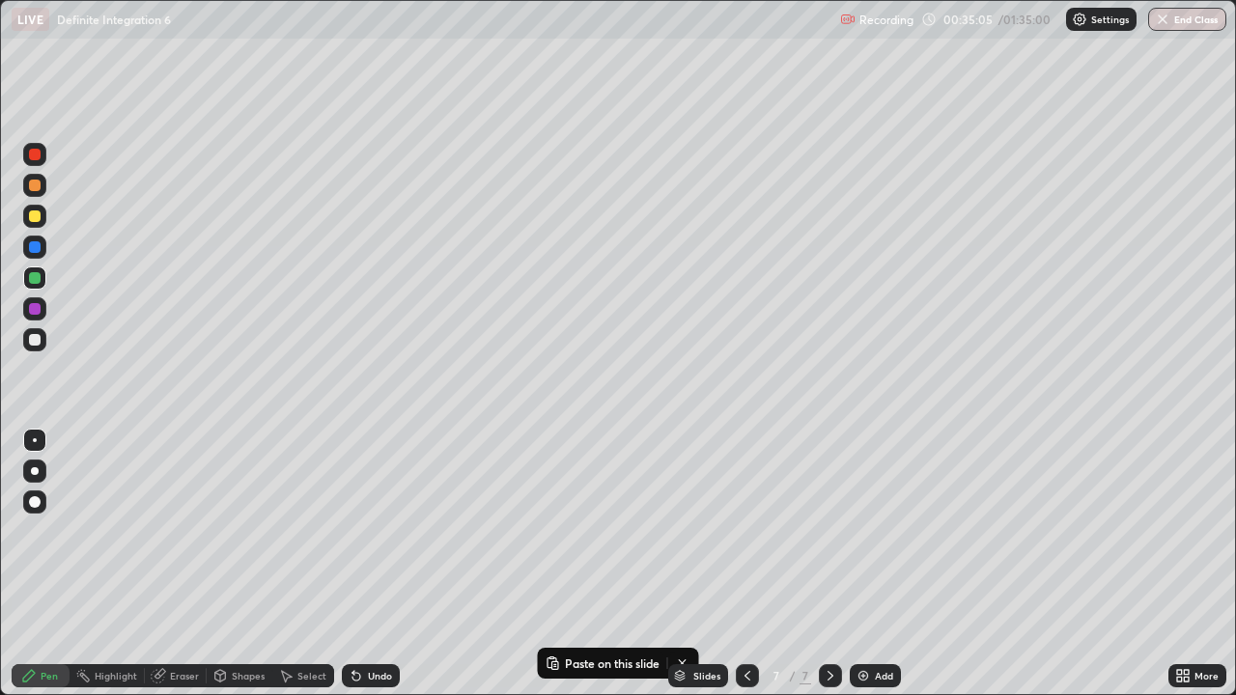
click at [371, 564] on div "Undo" at bounding box center [380, 676] width 24 height 10
click at [372, 564] on div "Undo" at bounding box center [380, 676] width 24 height 10
click at [374, 564] on div "Undo" at bounding box center [380, 676] width 24 height 10
click at [375, 564] on div "Undo" at bounding box center [380, 676] width 24 height 10
click at [183, 564] on div "Eraser" at bounding box center [184, 676] width 29 height 10
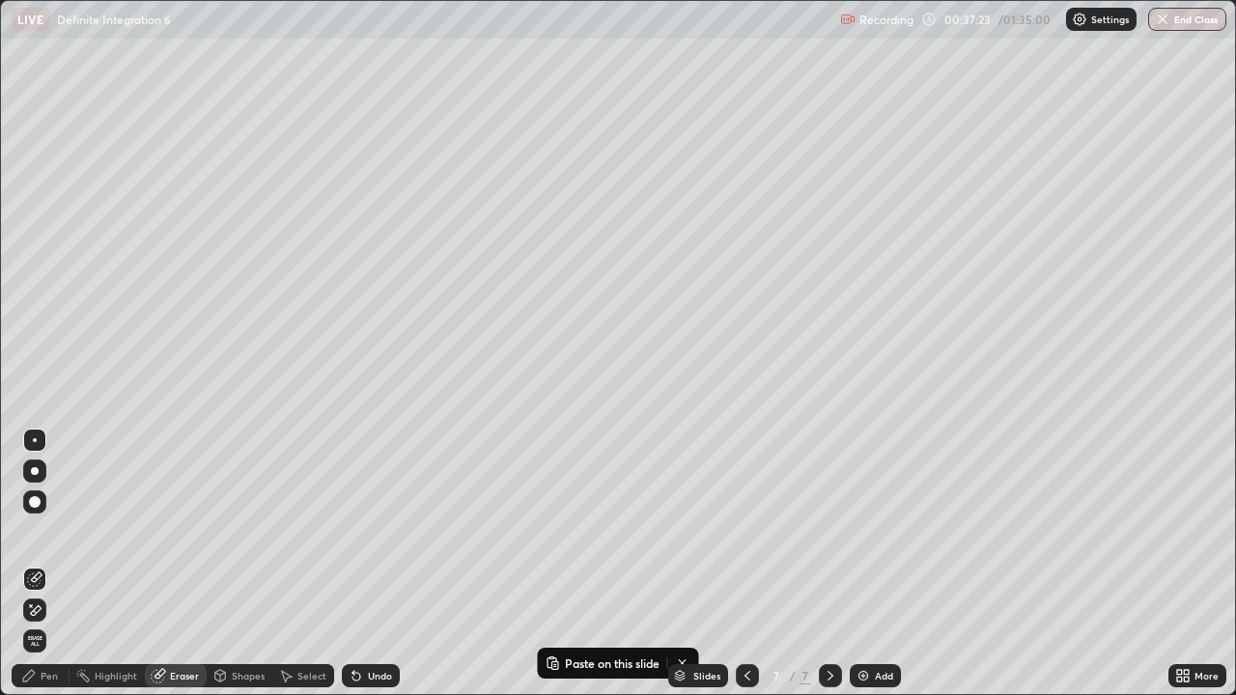
click at [46, 564] on div "Pen" at bounding box center [49, 676] width 17 height 10
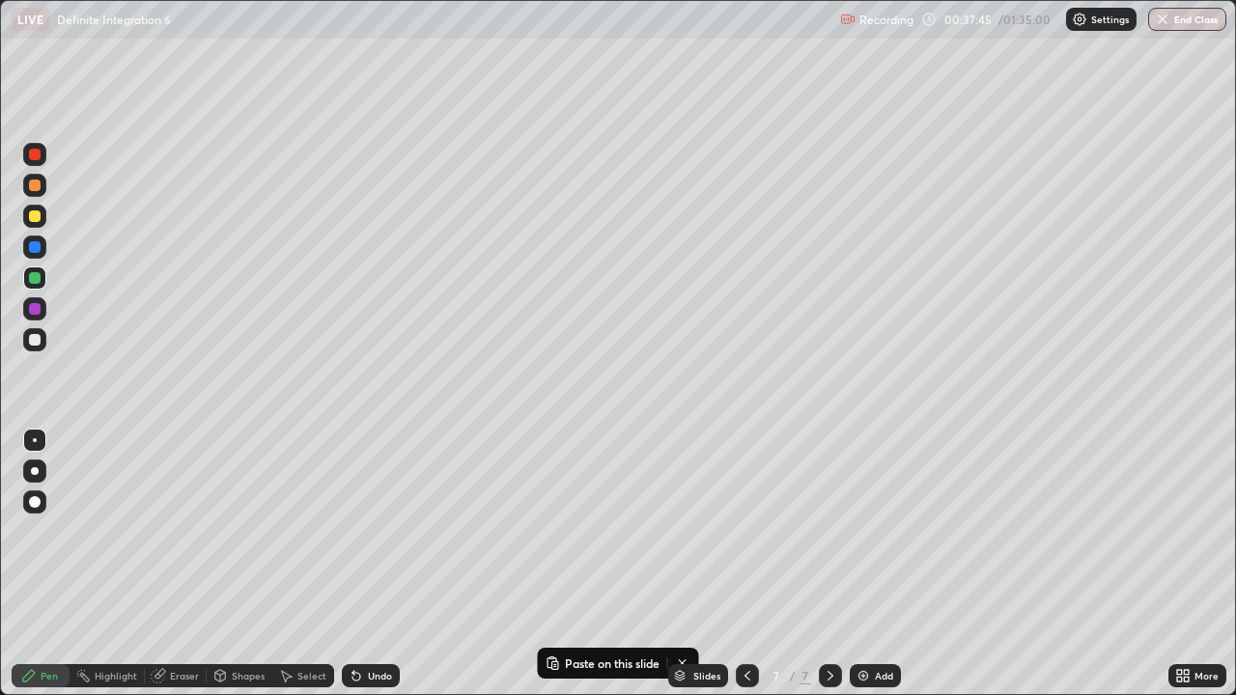
click at [183, 564] on div "Eraser" at bounding box center [184, 676] width 29 height 10
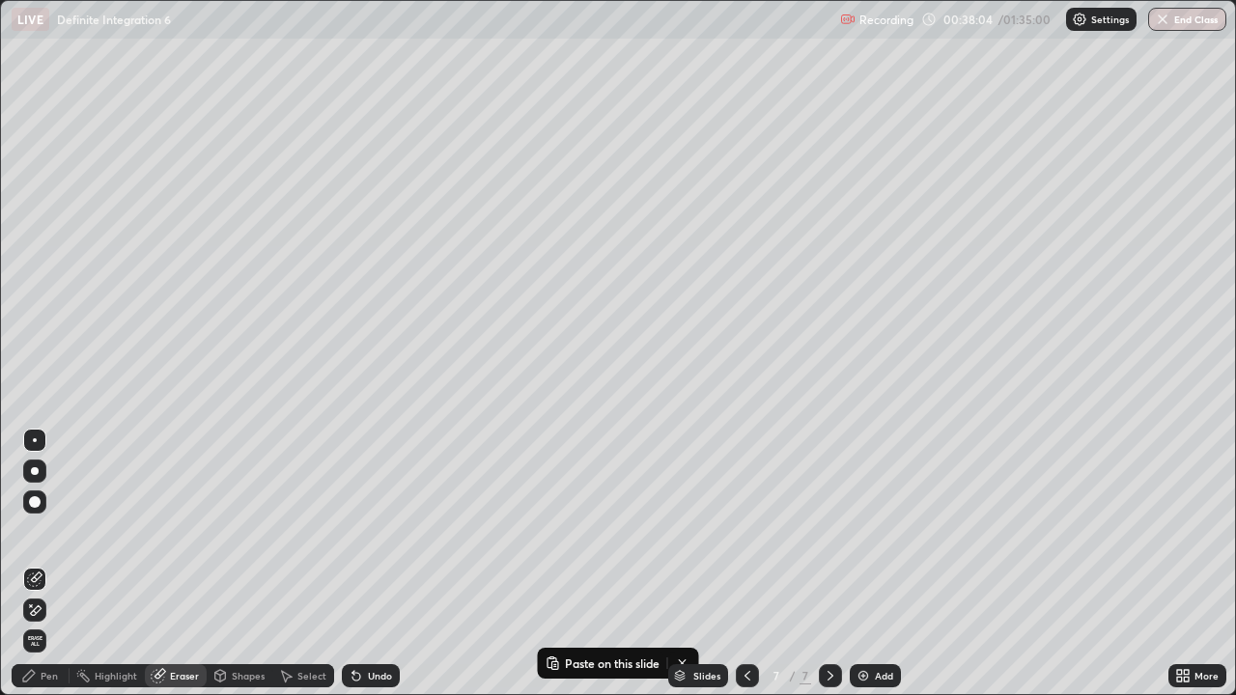
click at [46, 564] on div "Pen" at bounding box center [49, 676] width 17 height 10
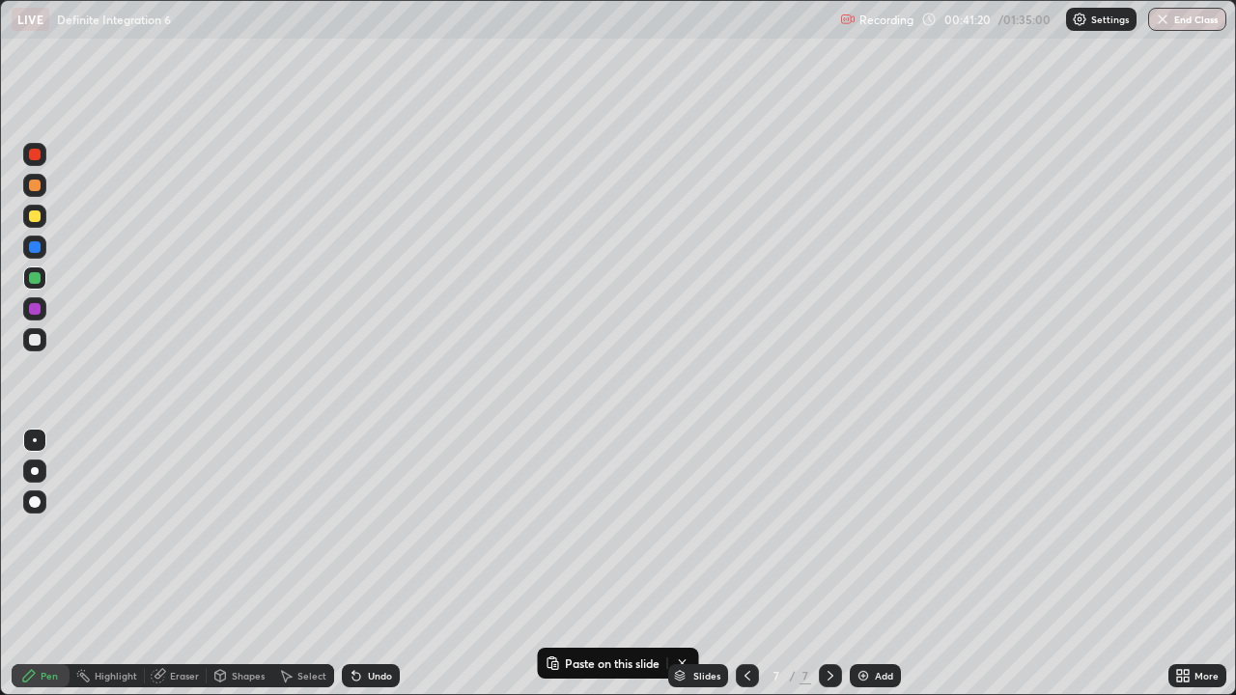
click at [252, 564] on div "Shapes" at bounding box center [248, 676] width 33 height 10
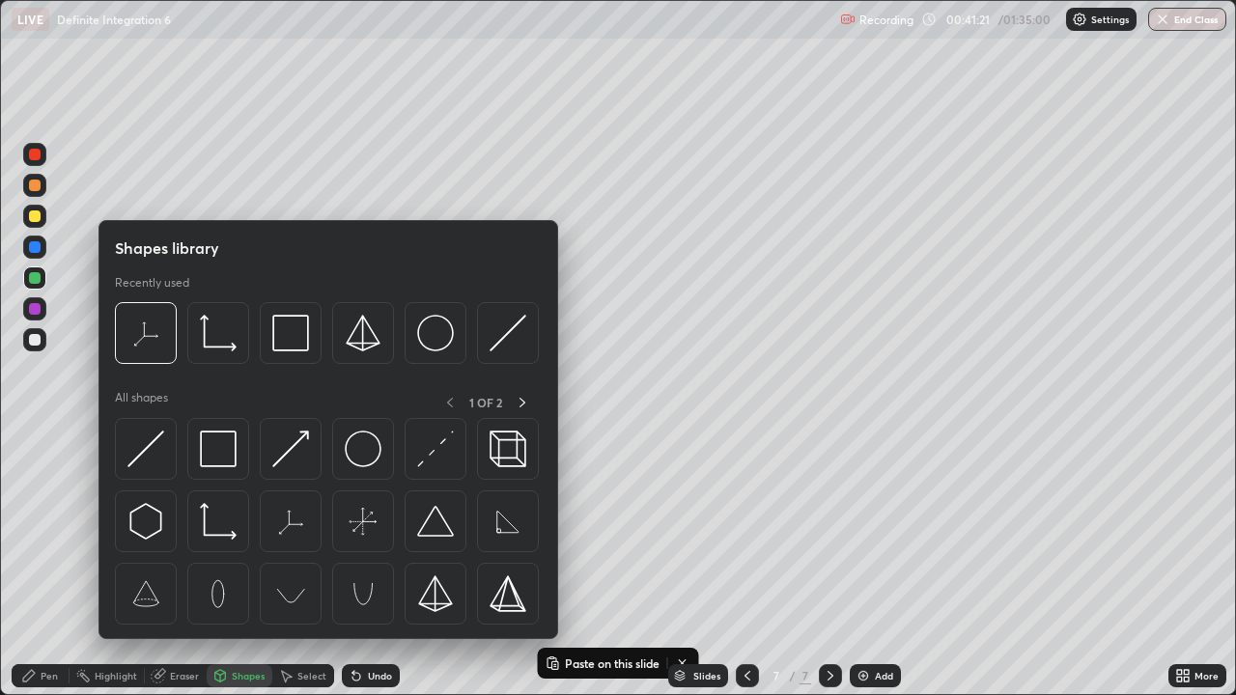
click at [309, 564] on div "Select" at bounding box center [311, 676] width 29 height 10
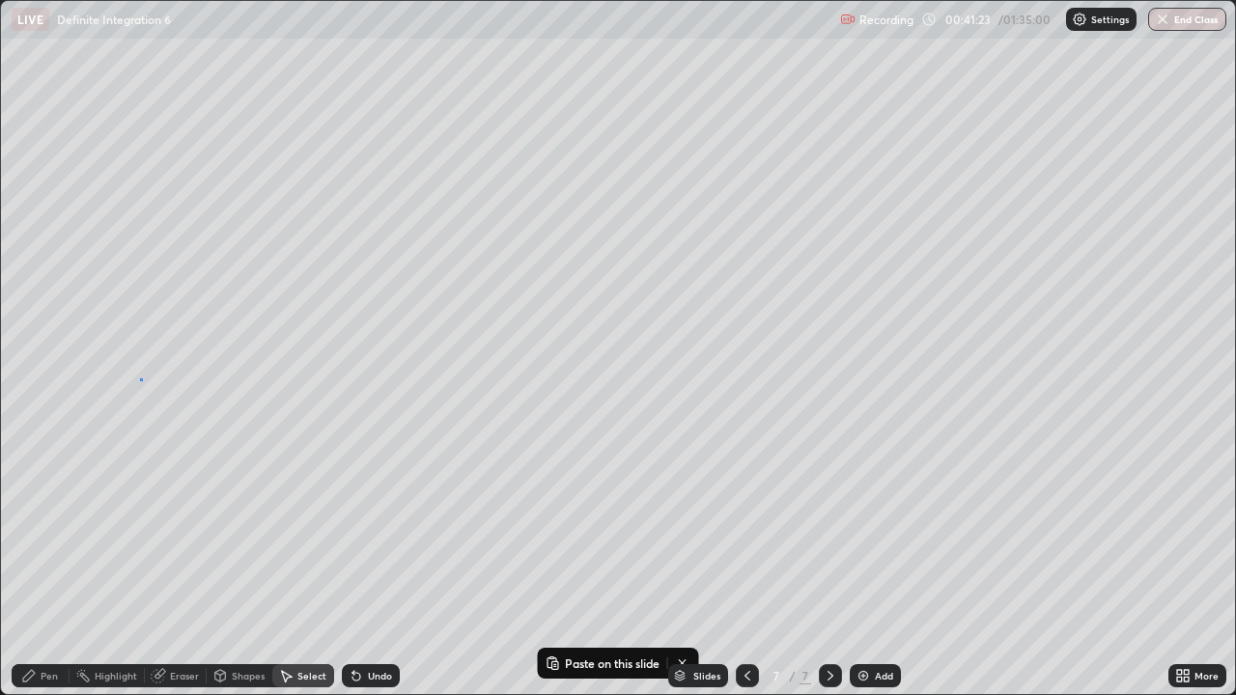
click at [140, 378] on div "0 ° Undo Copy Paste here Duplicate Duplicate to new slide Delete" at bounding box center [618, 347] width 1234 height 693
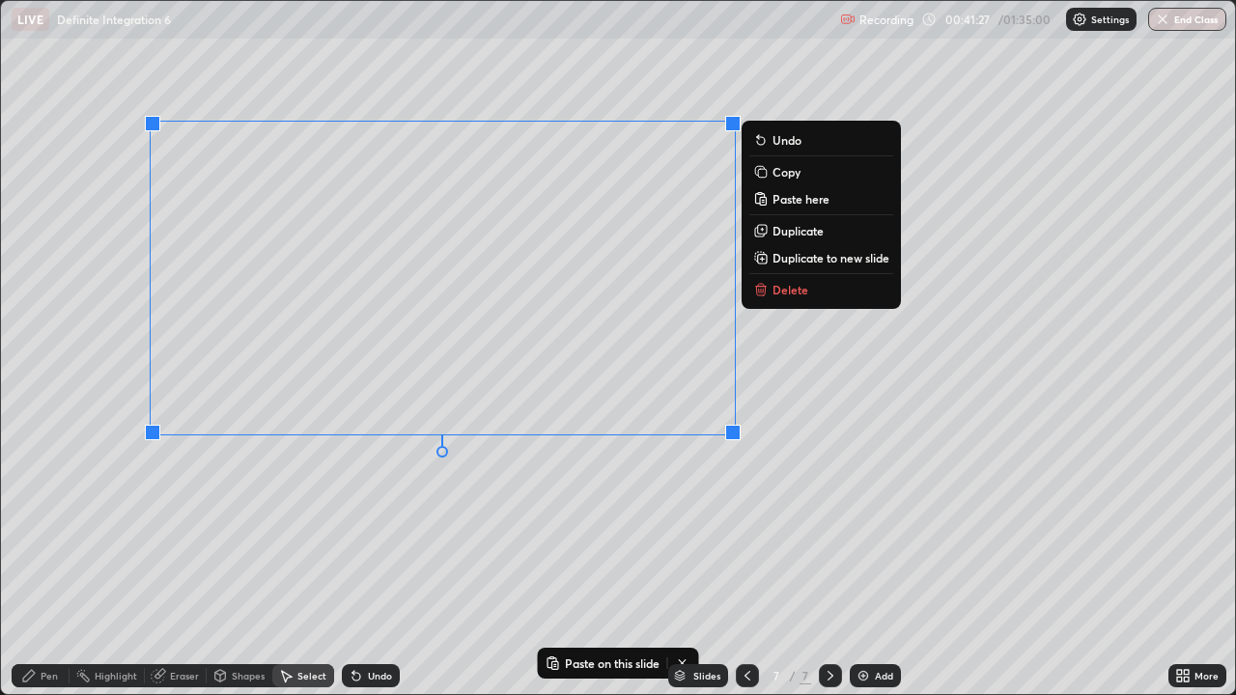
click at [493, 564] on div "0 ° Undo Copy Paste here Duplicate Duplicate to new slide Delete" at bounding box center [618, 347] width 1234 height 693
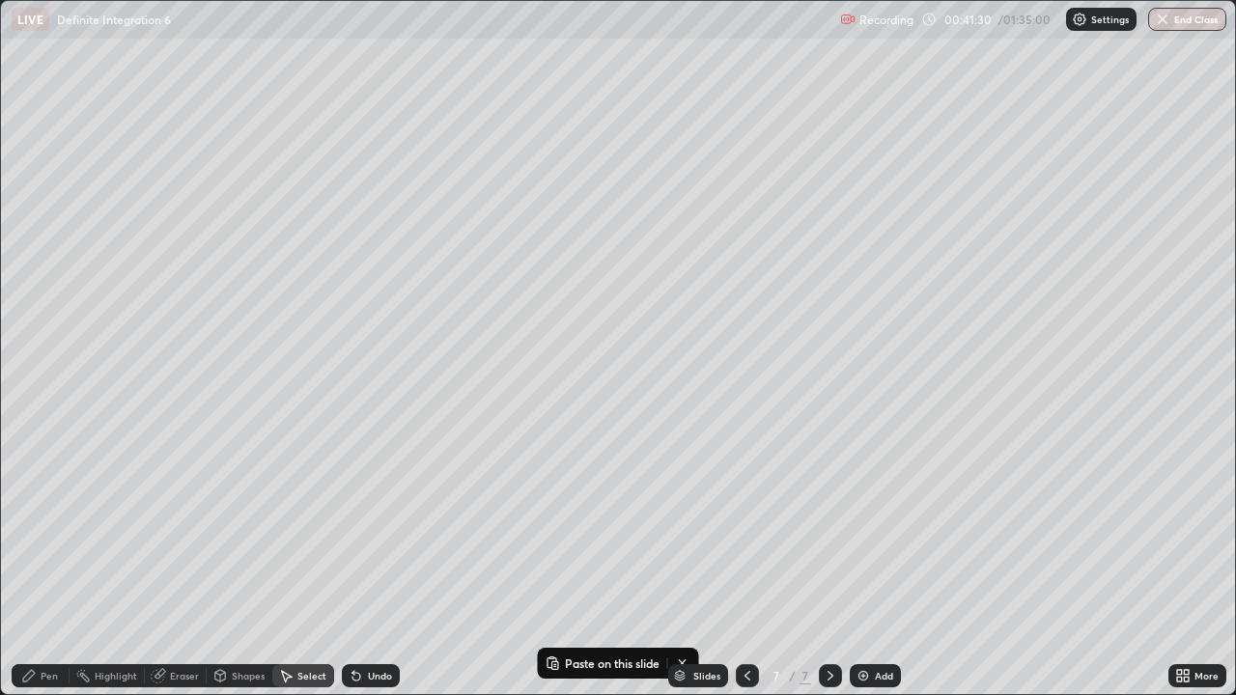
click at [381, 564] on div "Undo" at bounding box center [380, 676] width 24 height 10
click at [183, 564] on div "Eraser" at bounding box center [184, 676] width 29 height 10
click at [310, 564] on div "Select" at bounding box center [311, 676] width 29 height 10
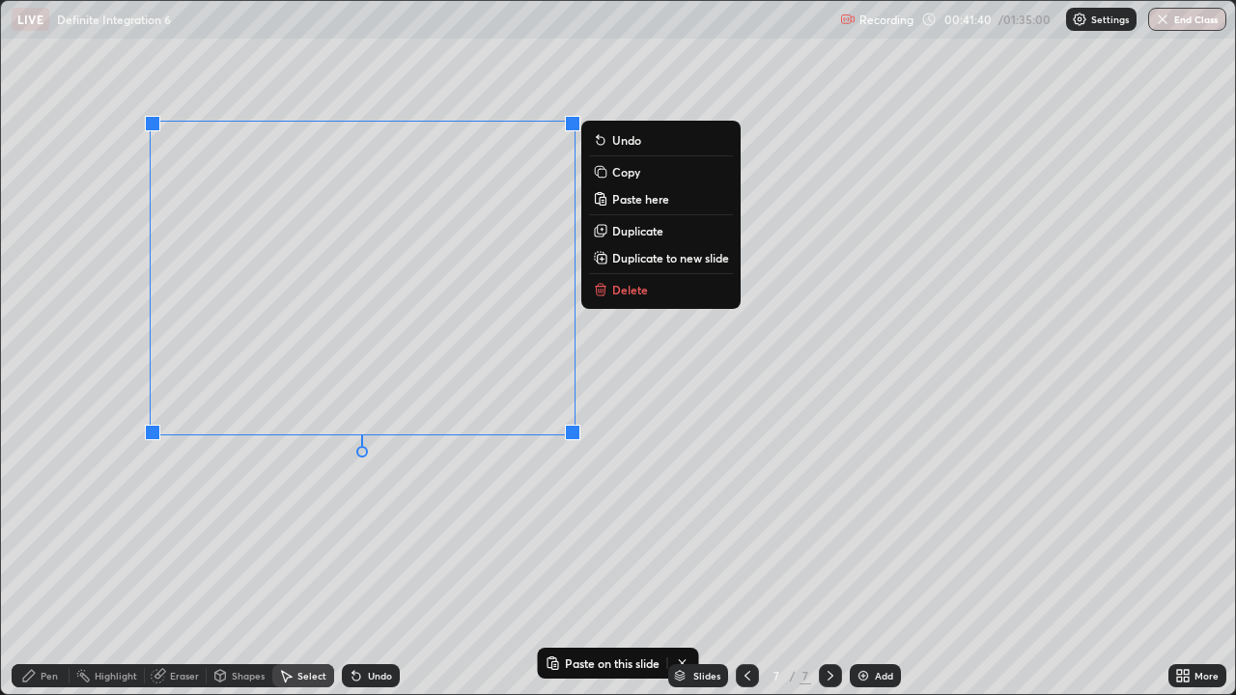
click at [571, 500] on div "0 ° Undo Copy Paste here Duplicate Duplicate to new slide Delete" at bounding box center [618, 347] width 1234 height 693
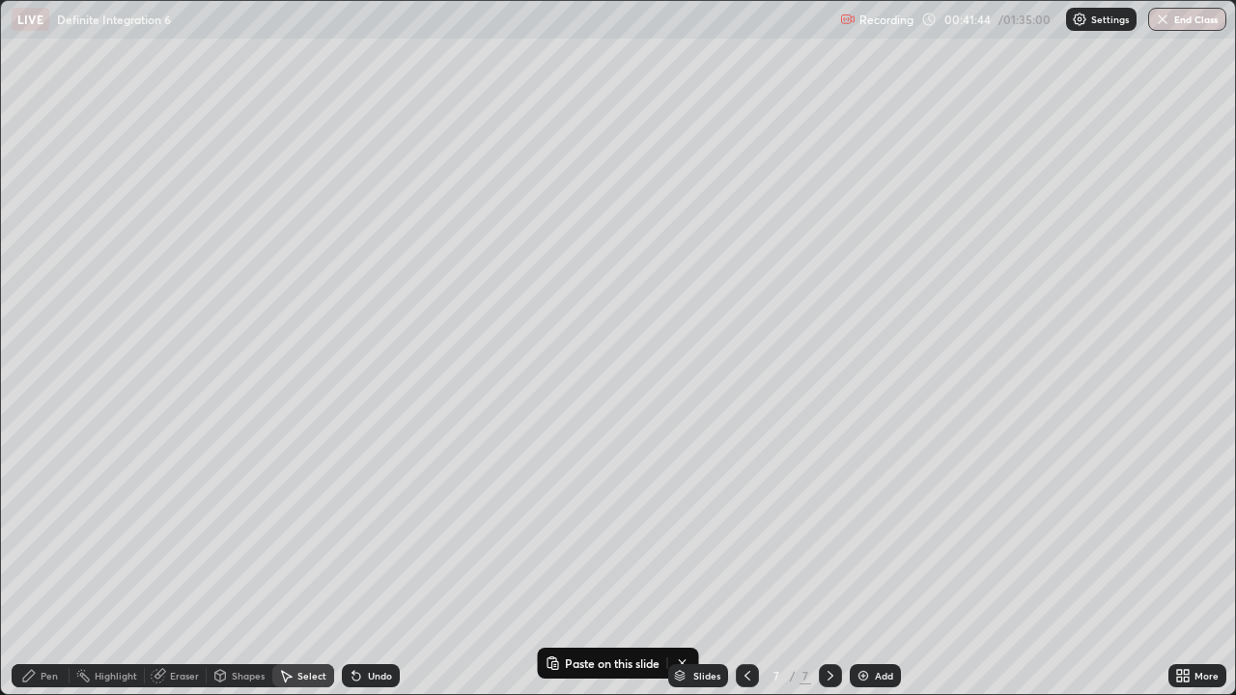
click at [363, 564] on div "Undo" at bounding box center [371, 675] width 58 height 23
click at [51, 564] on div "Pen" at bounding box center [49, 676] width 17 height 10
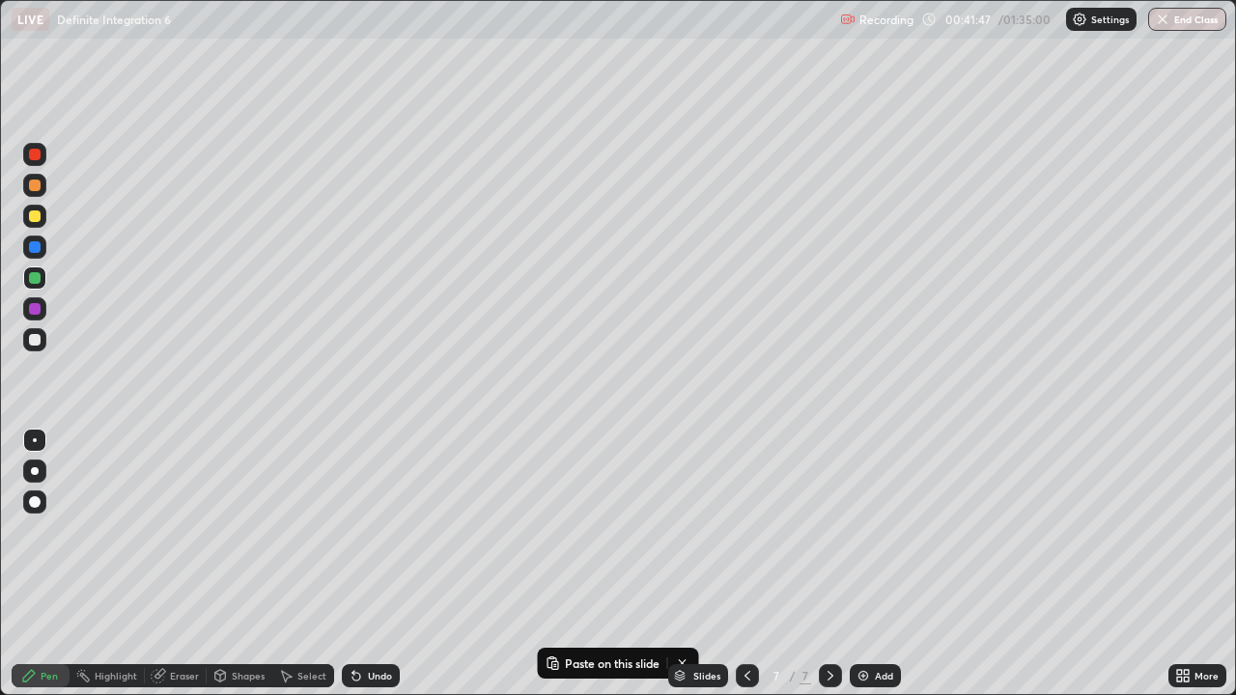
click at [877, 564] on div "Add" at bounding box center [884, 676] width 18 height 10
click at [745, 564] on icon at bounding box center [747, 675] width 15 height 15
click at [828, 564] on icon at bounding box center [831, 676] width 6 height 10
click at [32, 339] on div at bounding box center [35, 340] width 12 height 12
click at [177, 564] on div "Eraser" at bounding box center [184, 676] width 29 height 10
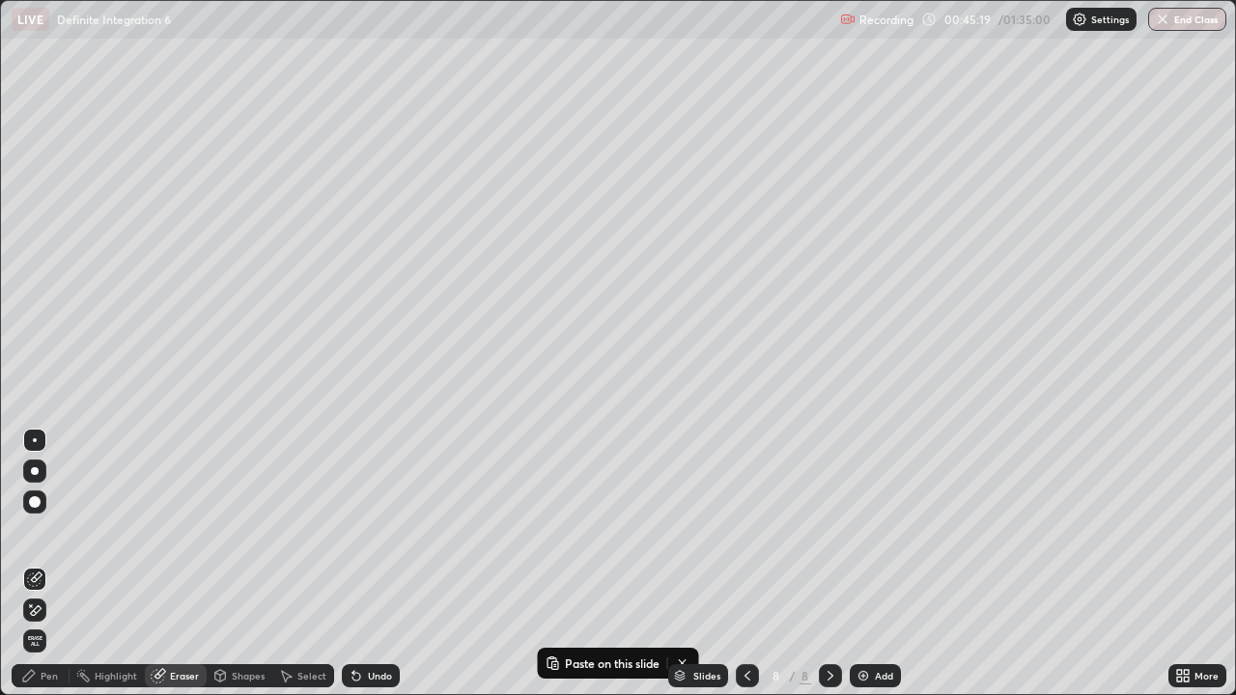
click at [49, 564] on div "Pen" at bounding box center [49, 676] width 17 height 10
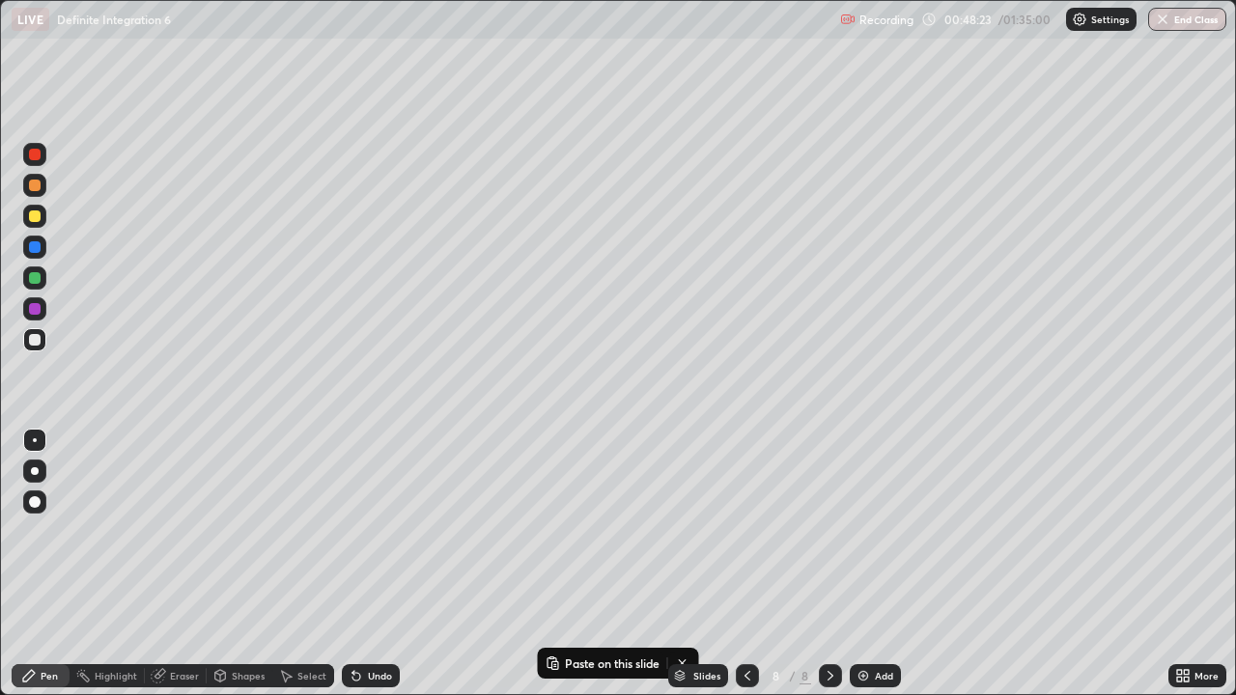
click at [886, 564] on div "Add" at bounding box center [875, 675] width 51 height 23
click at [35, 278] on div at bounding box center [35, 278] width 12 height 12
click at [870, 564] on div "Add" at bounding box center [875, 675] width 51 height 23
click at [34, 342] on div at bounding box center [35, 340] width 12 height 12
click at [37, 277] on div at bounding box center [35, 278] width 12 height 12
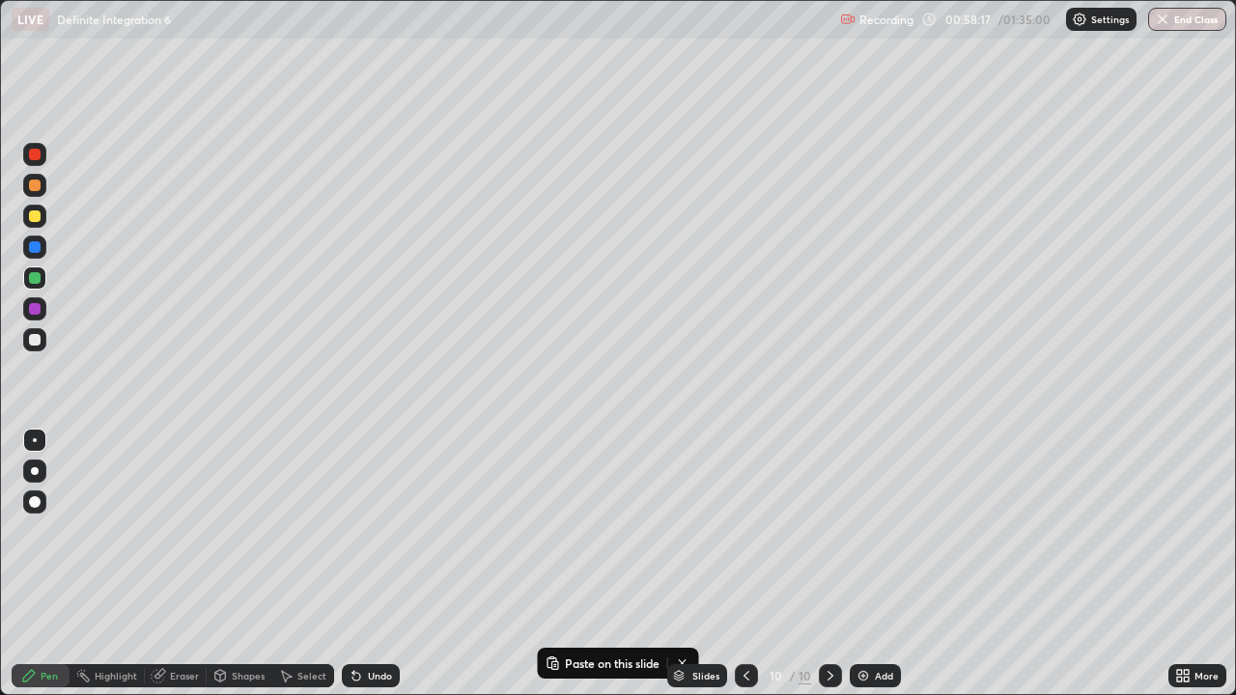
click at [374, 564] on div "Undo" at bounding box center [380, 676] width 24 height 10
click at [31, 339] on div at bounding box center [35, 340] width 12 height 12
click at [875, 564] on div "Add" at bounding box center [884, 676] width 18 height 10
click at [375, 564] on div "Undo" at bounding box center [367, 676] width 66 height 39
click at [368, 564] on div "Undo" at bounding box center [380, 676] width 24 height 10
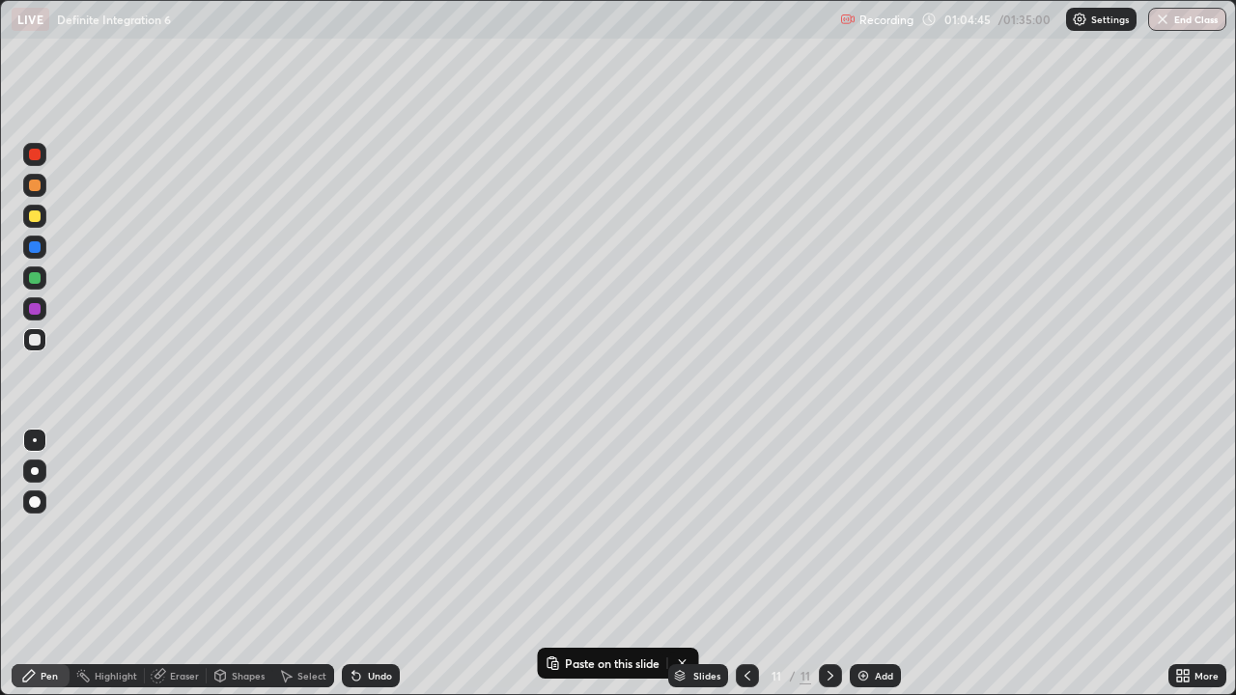
click at [370, 564] on div "Undo" at bounding box center [371, 675] width 58 height 23
click at [37, 278] on div at bounding box center [35, 278] width 12 height 12
click at [183, 564] on div "Eraser" at bounding box center [184, 676] width 29 height 10
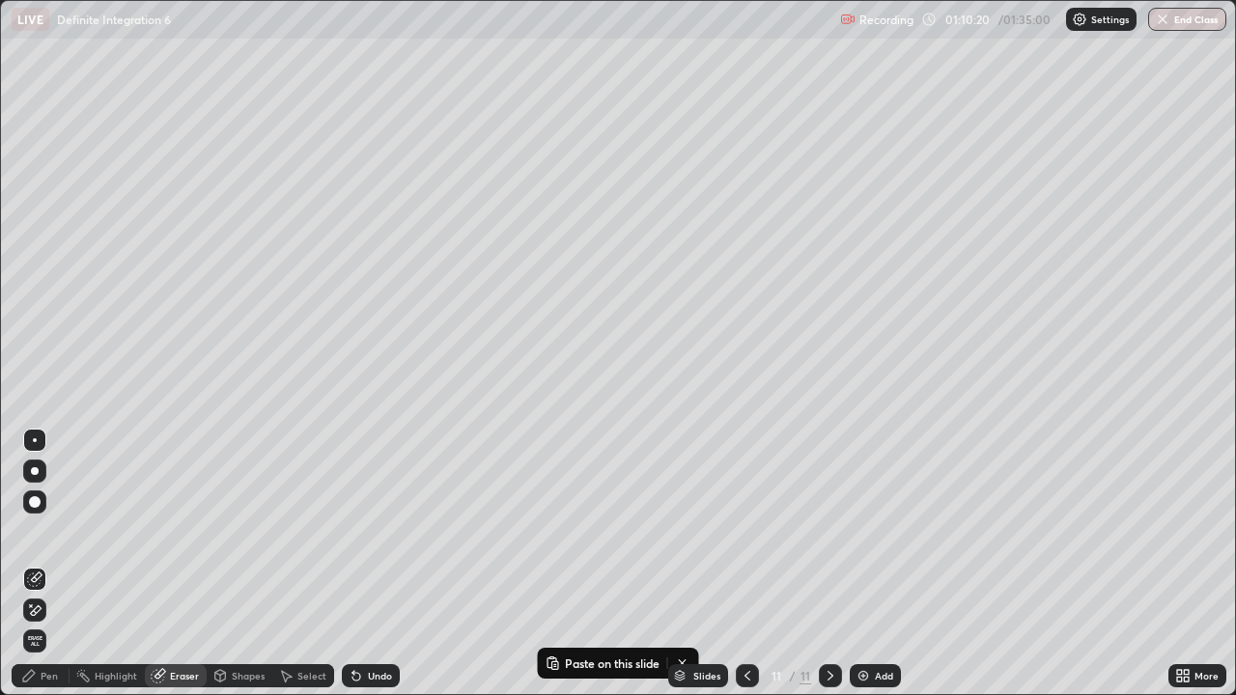
click at [58, 564] on div "Pen" at bounding box center [41, 675] width 58 height 23
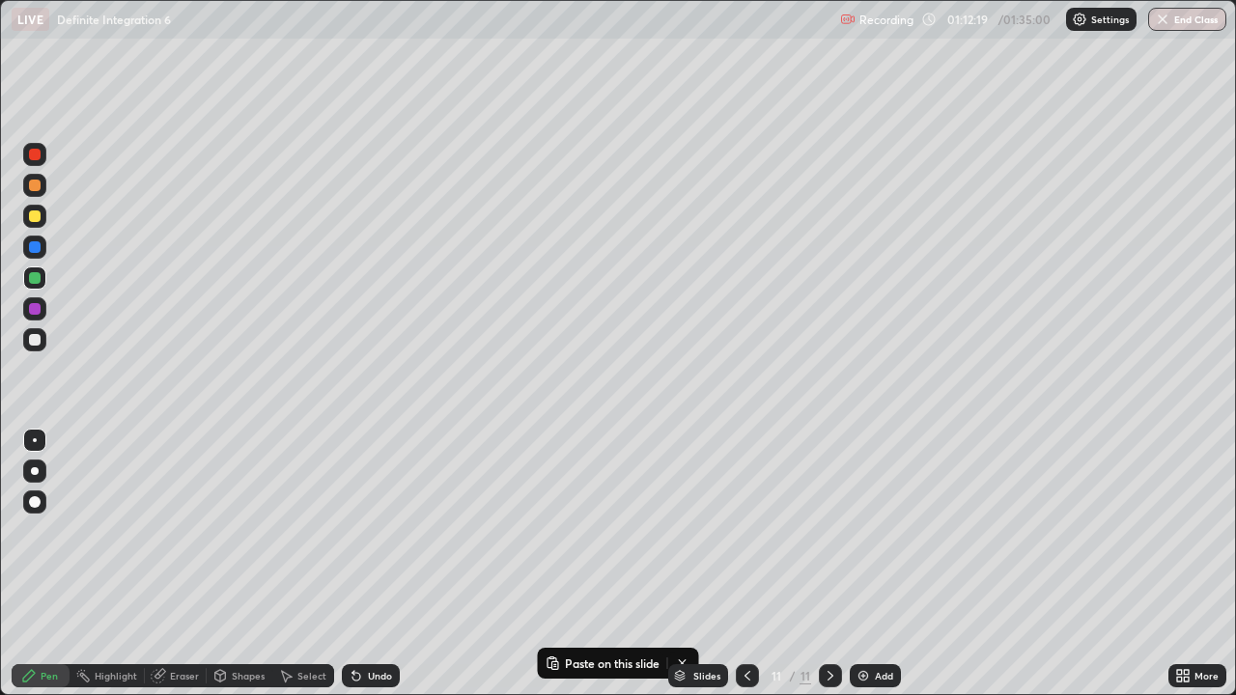
click at [884, 564] on div "Add" at bounding box center [884, 676] width 18 height 10
click at [372, 564] on div "Undo" at bounding box center [380, 676] width 24 height 10
click at [368, 564] on div "Undo" at bounding box center [380, 676] width 24 height 10
click at [745, 564] on icon at bounding box center [748, 676] width 6 height 10
click at [823, 564] on icon at bounding box center [830, 675] width 15 height 15
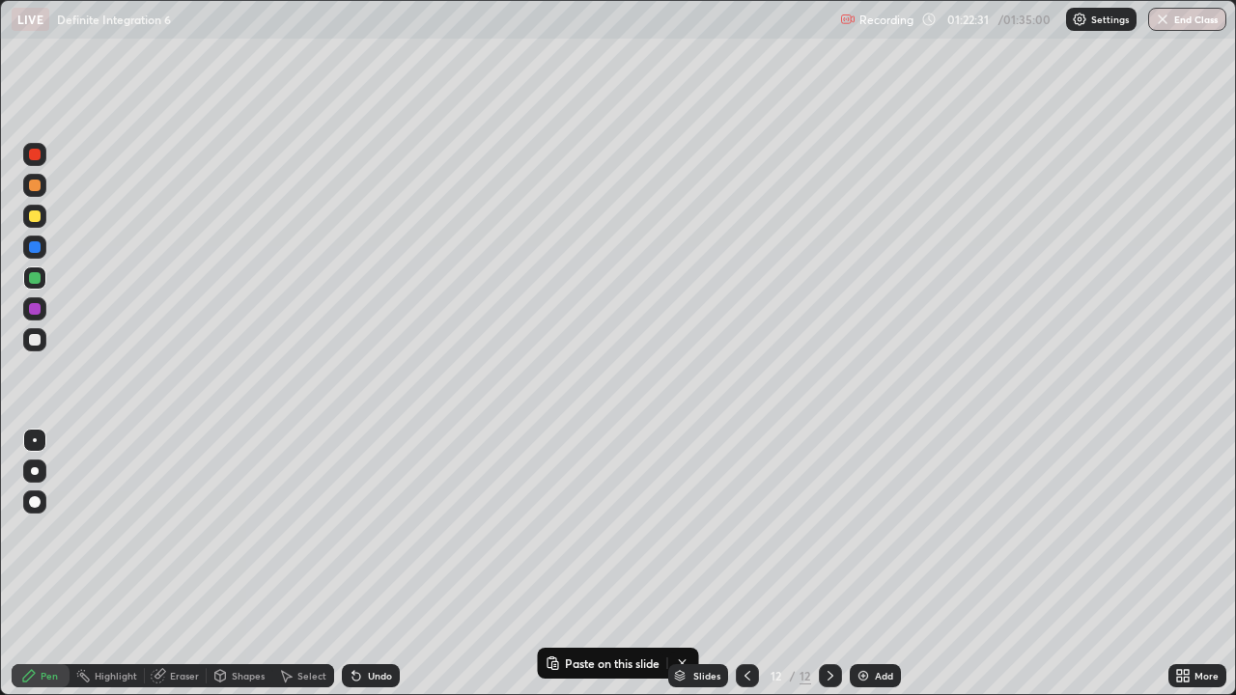
click at [869, 564] on div "Add" at bounding box center [875, 675] width 51 height 23
click at [28, 337] on div at bounding box center [34, 339] width 23 height 23
click at [383, 564] on div "Undo" at bounding box center [380, 676] width 24 height 10
click at [385, 564] on div "Undo" at bounding box center [371, 675] width 58 height 23
click at [369, 564] on div "Undo" at bounding box center [380, 676] width 24 height 10
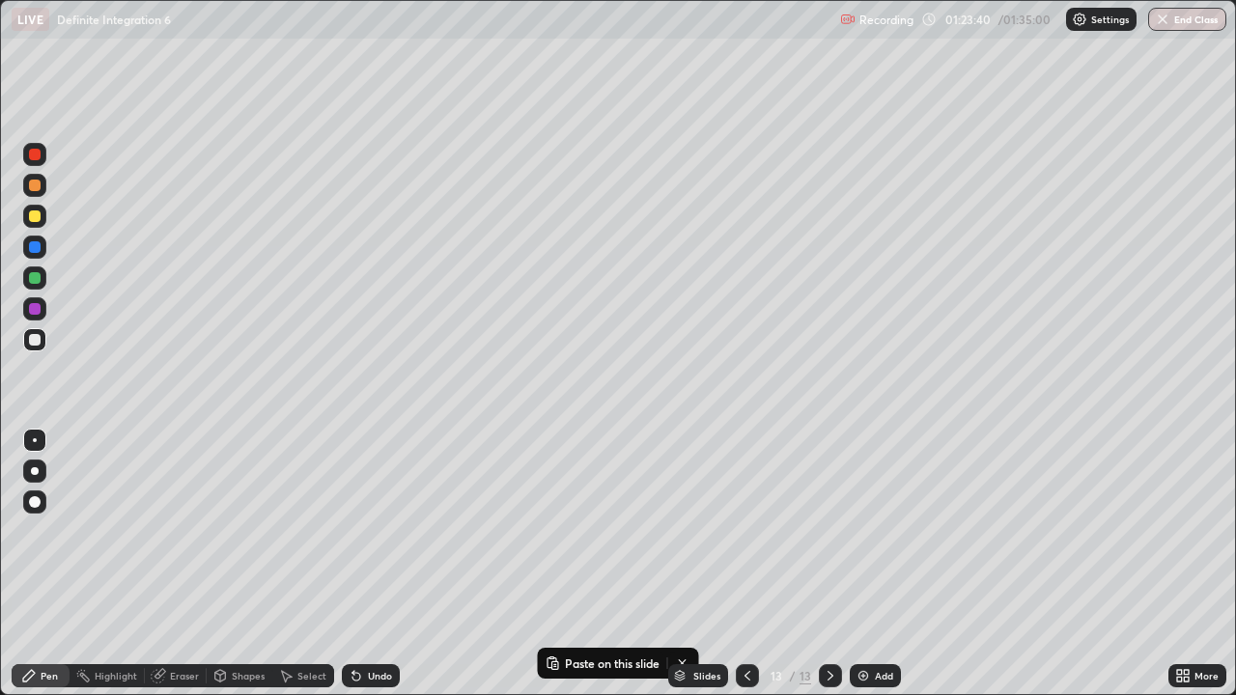
click at [376, 564] on div "Undo" at bounding box center [380, 676] width 24 height 10
click at [182, 564] on div "Eraser" at bounding box center [184, 676] width 29 height 10
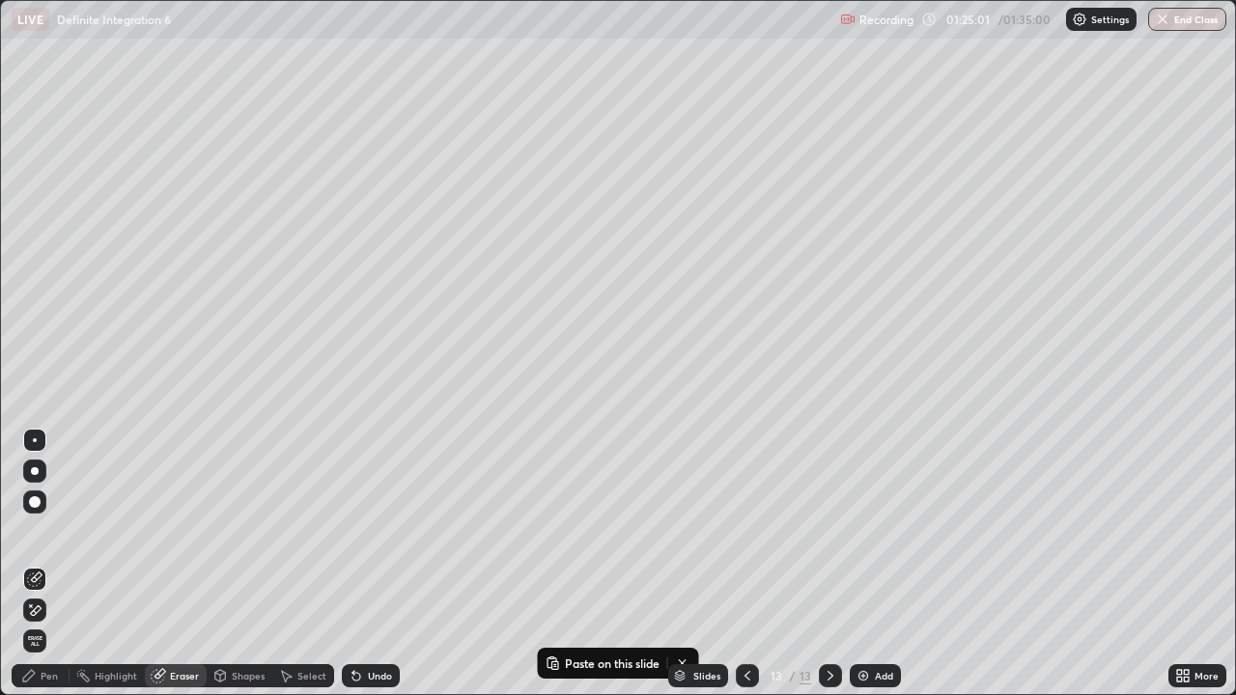
click at [48, 564] on div "Pen" at bounding box center [49, 676] width 17 height 10
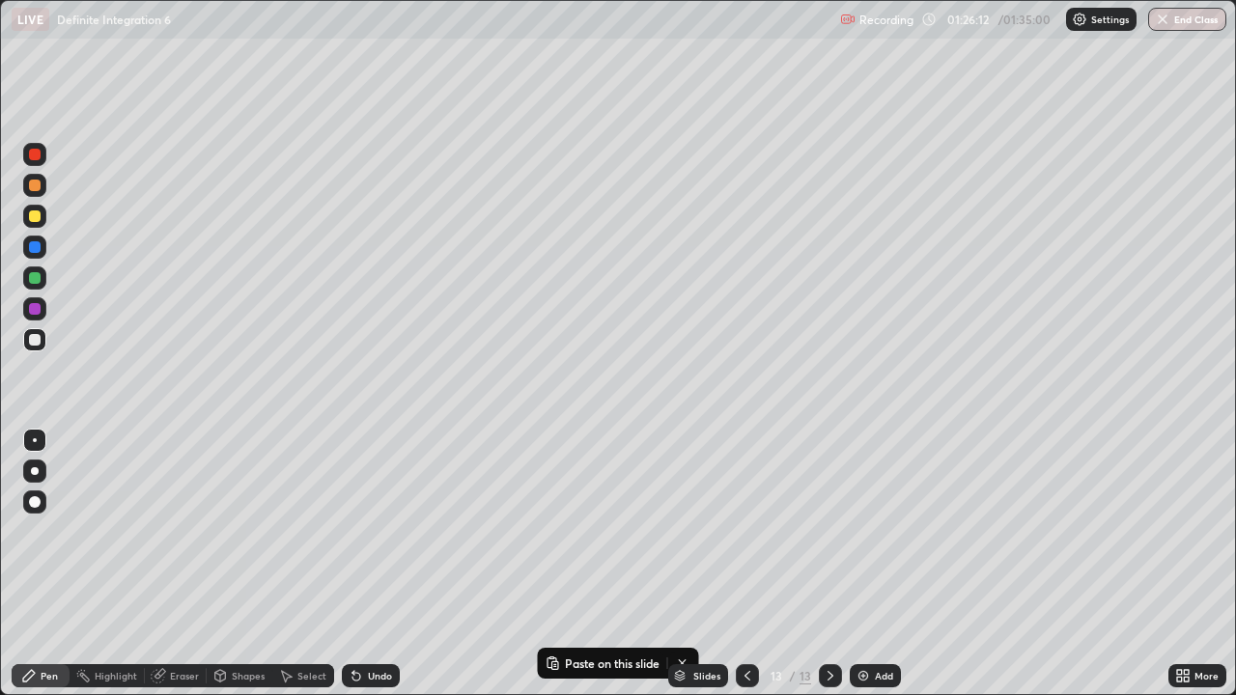
click at [187, 564] on div "Eraser" at bounding box center [184, 676] width 29 height 10
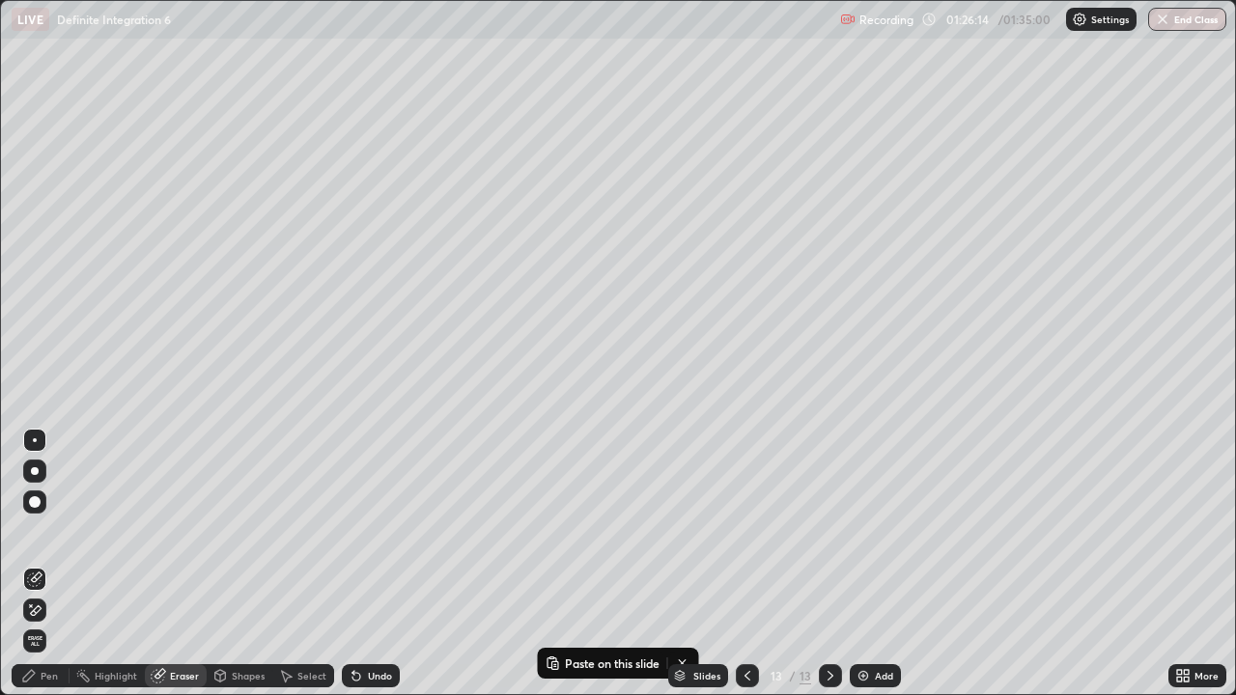
click at [56, 564] on div "Pen" at bounding box center [49, 676] width 17 height 10
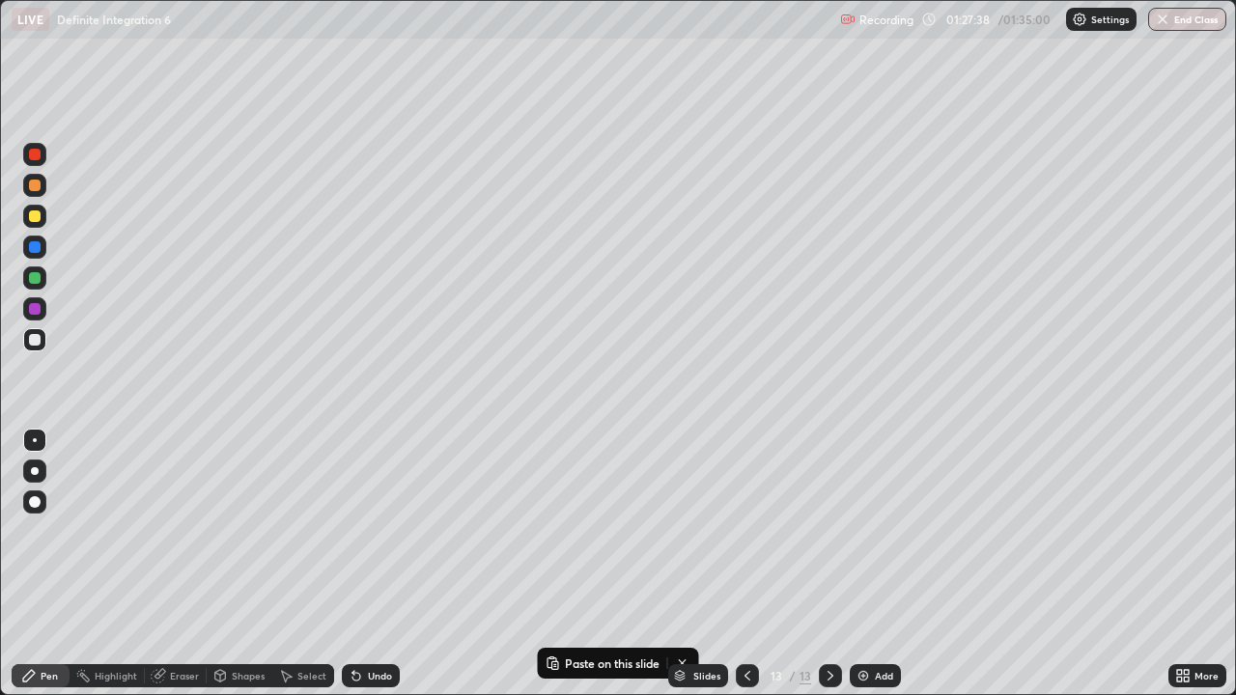
click at [183, 564] on div "Eraser" at bounding box center [184, 676] width 29 height 10
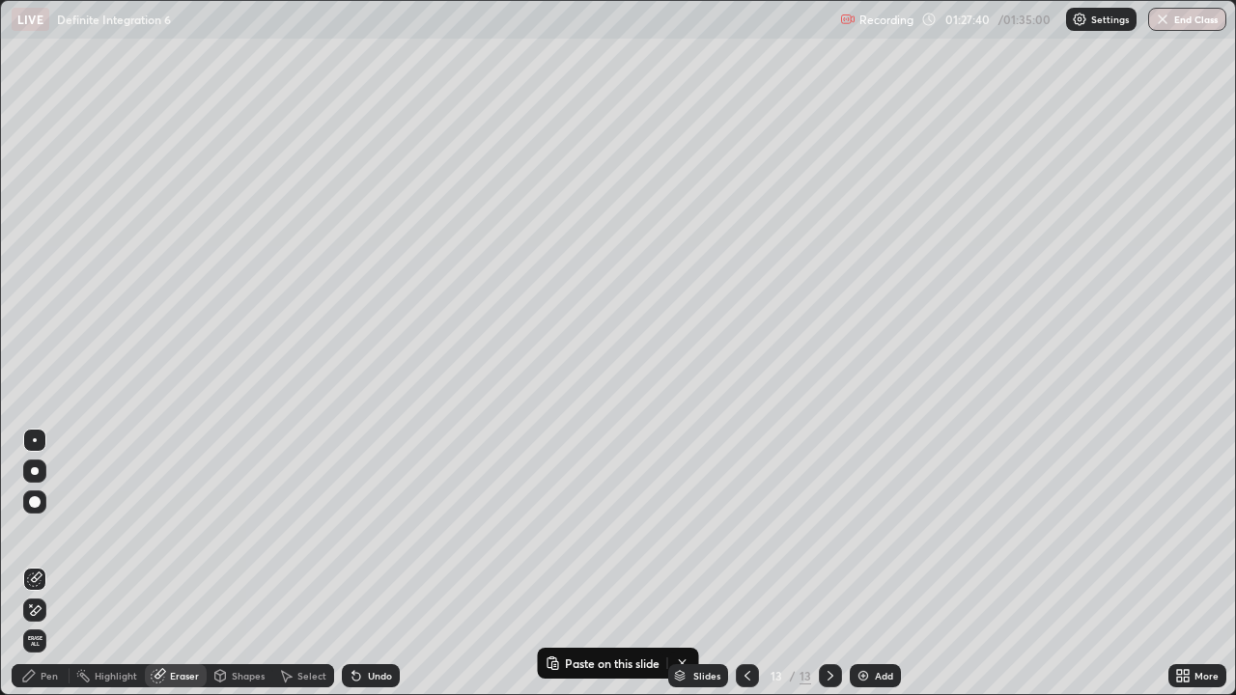
click at [60, 564] on div "Pen" at bounding box center [41, 675] width 58 height 23
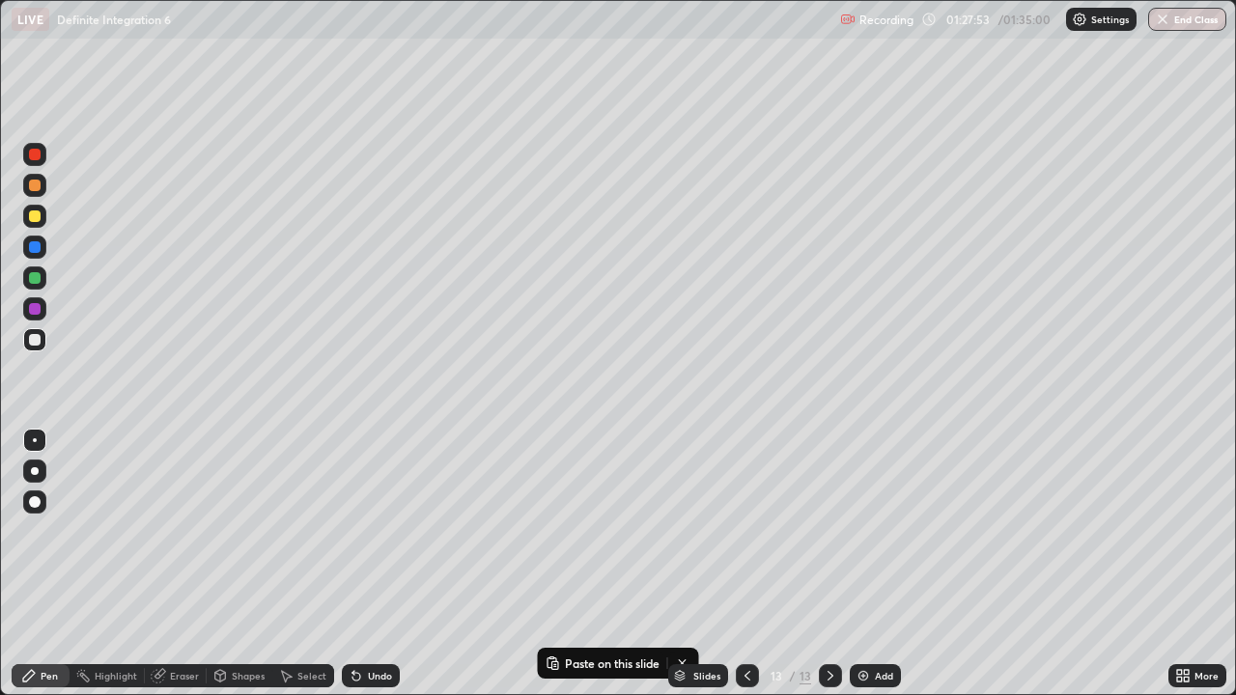
click at [373, 564] on div "Undo" at bounding box center [380, 676] width 24 height 10
click at [366, 564] on div "Undo" at bounding box center [371, 675] width 58 height 23
click at [374, 564] on div "Undo" at bounding box center [380, 676] width 24 height 10
click at [746, 564] on icon at bounding box center [747, 675] width 15 height 15
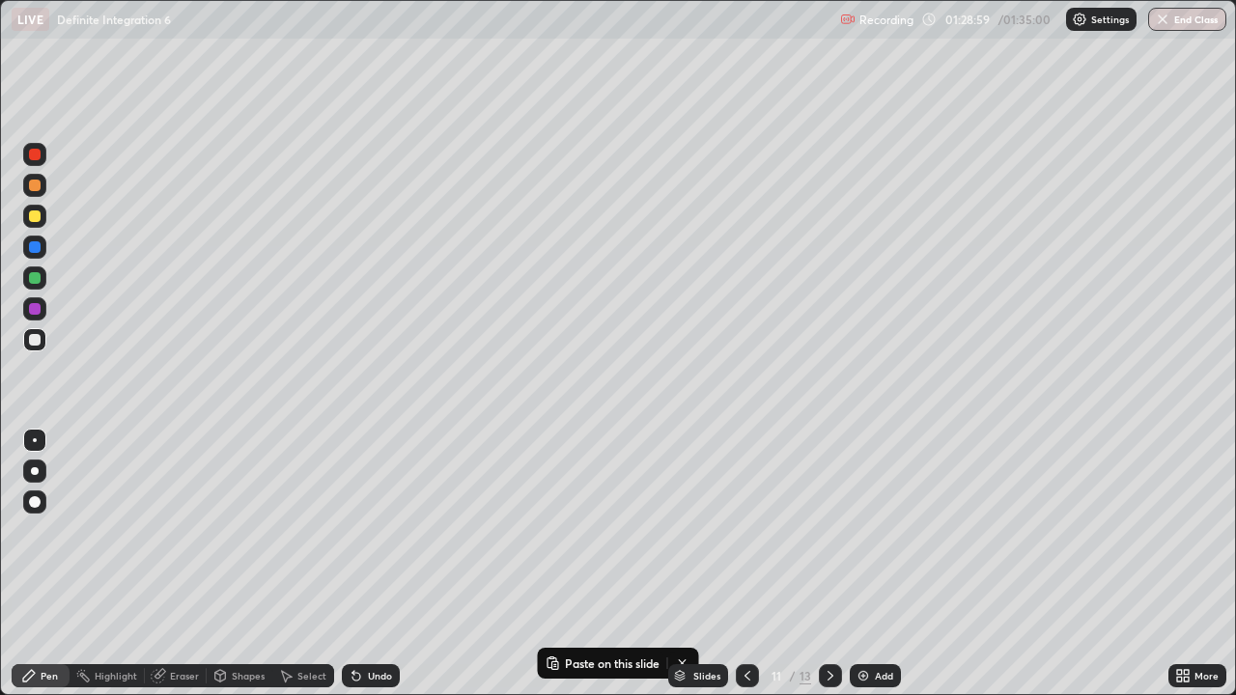
click at [829, 564] on icon at bounding box center [830, 675] width 15 height 15
click at [742, 564] on icon at bounding box center [747, 675] width 15 height 15
click at [747, 564] on icon at bounding box center [747, 675] width 15 height 15
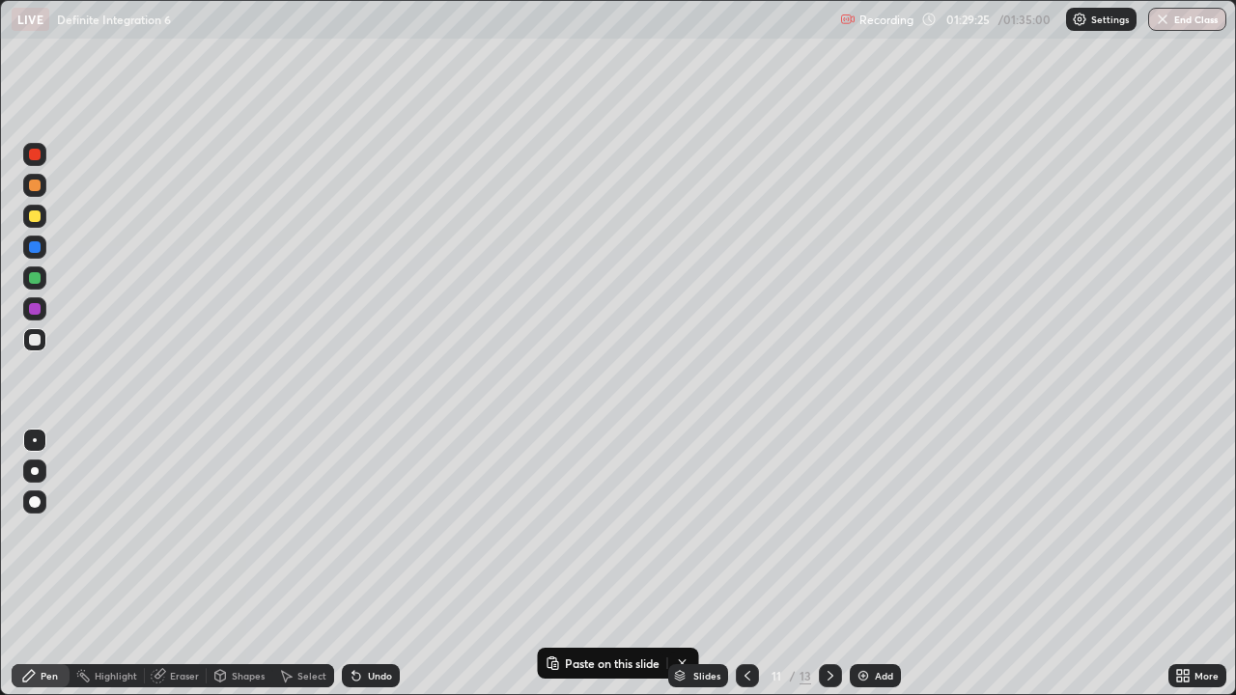
click at [829, 564] on icon at bounding box center [830, 675] width 15 height 15
click at [830, 564] on icon at bounding box center [830, 675] width 15 height 15
click at [829, 564] on icon at bounding box center [831, 676] width 6 height 10
click at [825, 564] on icon at bounding box center [830, 675] width 15 height 15
click at [746, 564] on icon at bounding box center [747, 675] width 15 height 15
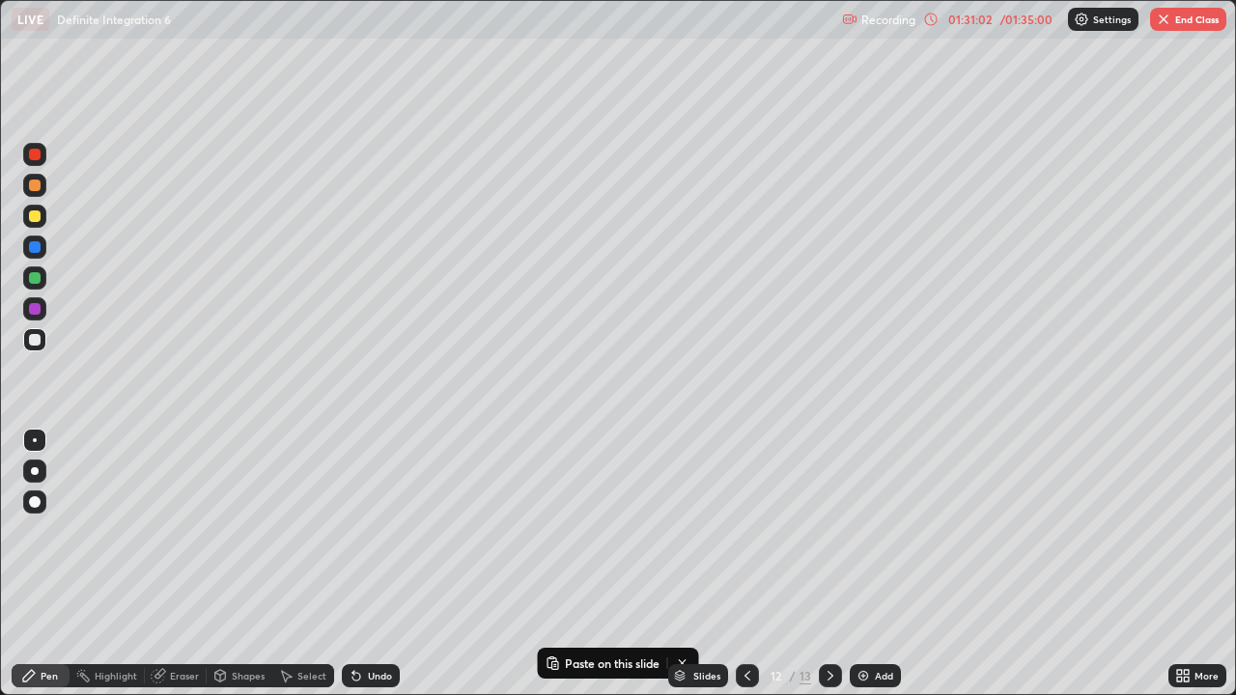
click at [743, 564] on icon at bounding box center [747, 675] width 15 height 15
click at [1199, 17] on button "End Class" at bounding box center [1188, 19] width 76 height 23
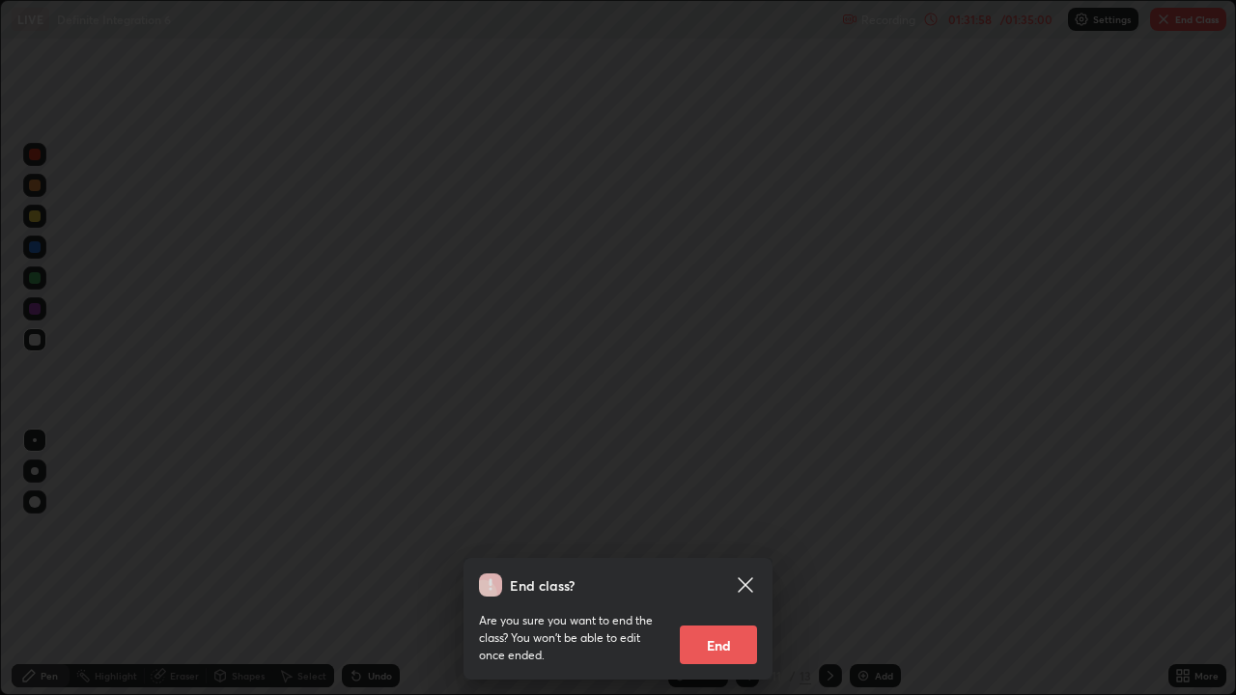
click at [732, 564] on button "End" at bounding box center [718, 645] width 77 height 39
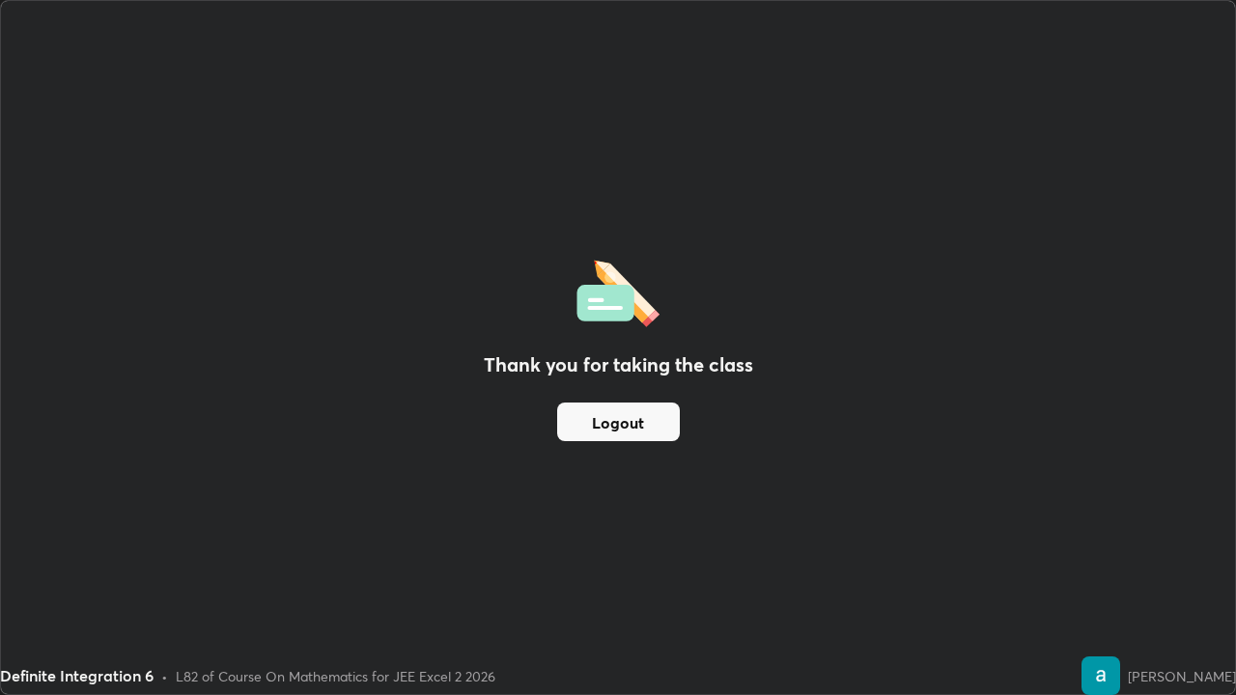
click at [624, 421] on button "Logout" at bounding box center [618, 422] width 123 height 39
click at [635, 418] on button "Logout" at bounding box center [618, 422] width 123 height 39
click at [639, 415] on button "Logout" at bounding box center [618, 422] width 123 height 39
click at [632, 418] on button "Logout" at bounding box center [618, 422] width 123 height 39
